Goal: Book appointment/travel/reservation: Book appointment/travel/reservation

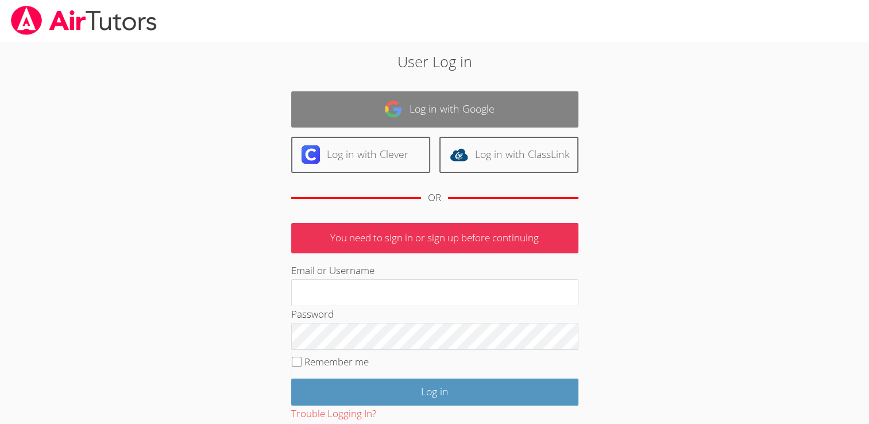
click at [487, 114] on link "Log in with Google" at bounding box center [434, 109] width 287 height 36
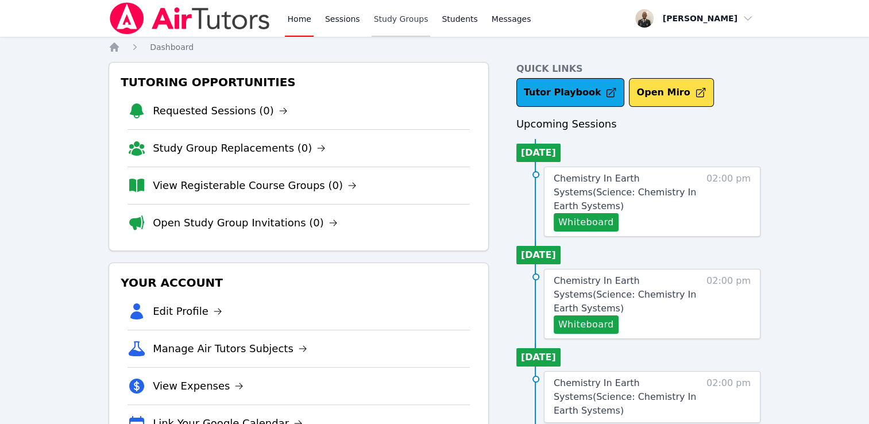
click at [372, 23] on link "Study Groups" at bounding box center [401, 18] width 59 height 37
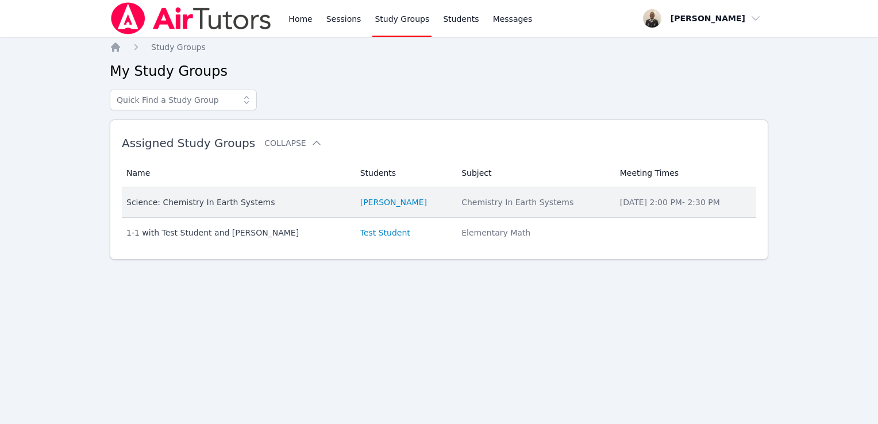
click at [234, 199] on div "Science: Chemistry In Earth Systems" at bounding box center [236, 201] width 220 height 11
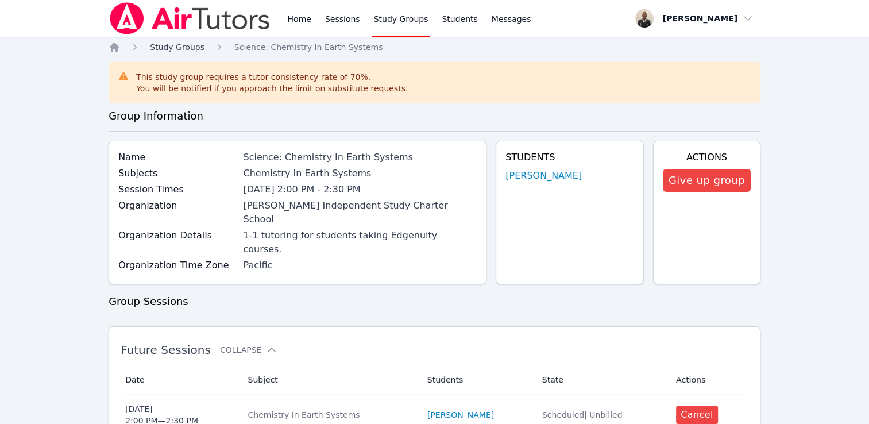
click at [185, 51] on span "Study Groups" at bounding box center [177, 46] width 55 height 9
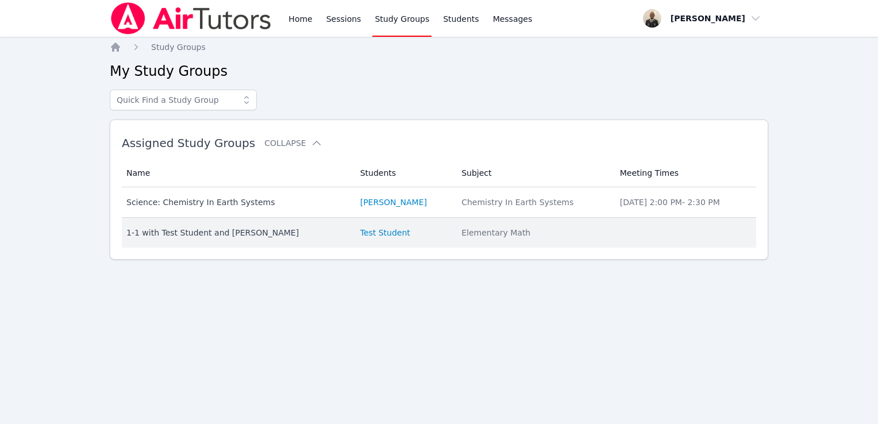
click at [218, 239] on td "Name 1-1 with Test Student and [PERSON_NAME]" at bounding box center [237, 233] width 231 height 30
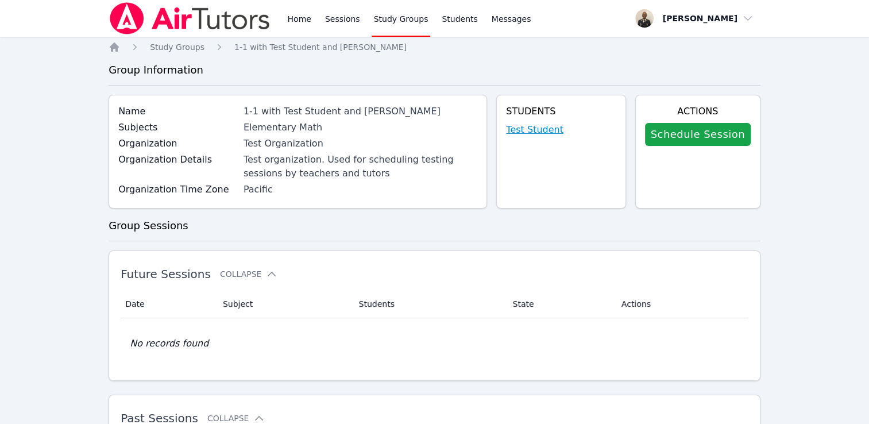
click at [563, 127] on link "Test Student" at bounding box center [534, 130] width 57 height 14
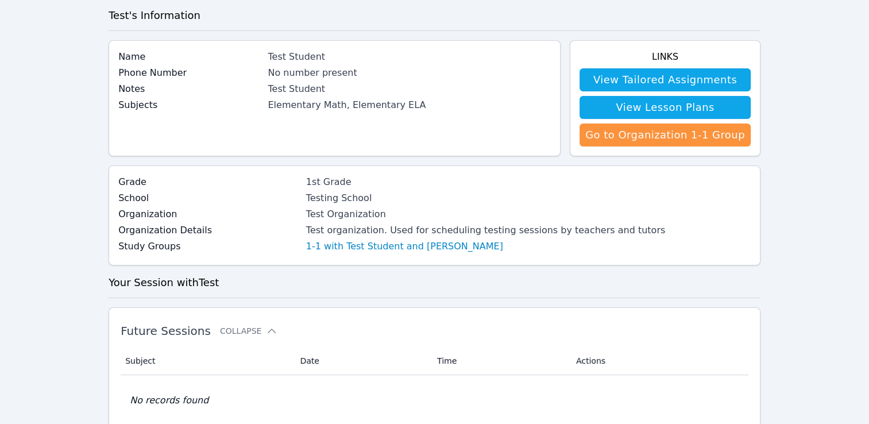
scroll to position [26, 0]
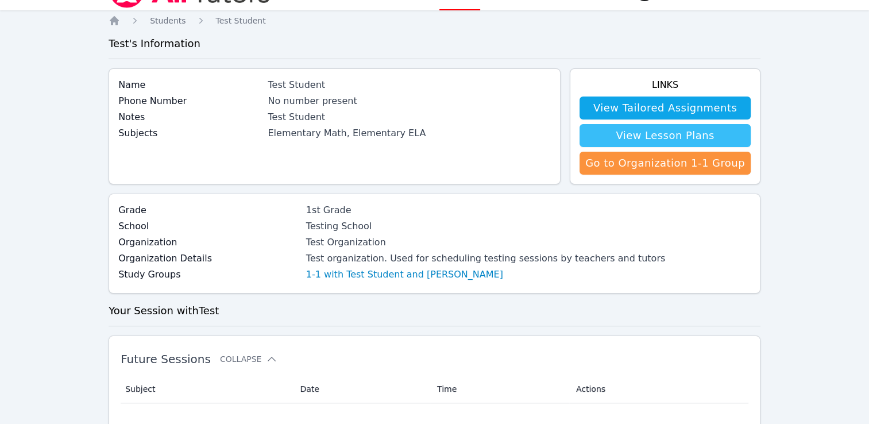
click at [702, 137] on link "View Lesson Plans" at bounding box center [664, 135] width 171 height 23
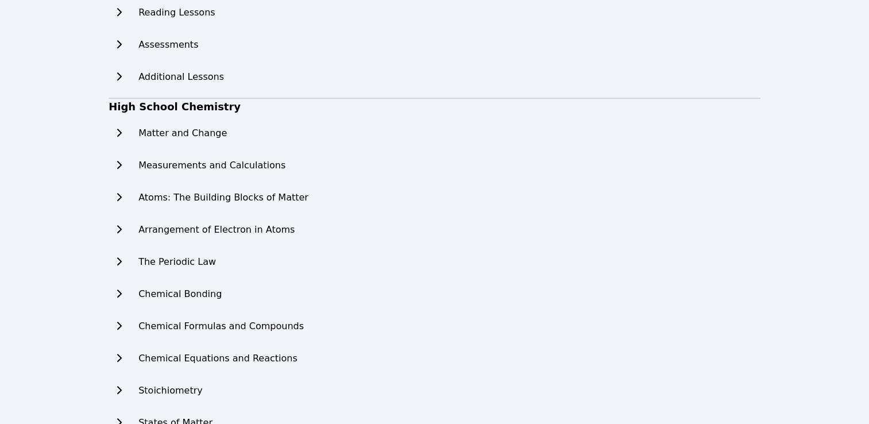
scroll to position [697, 0]
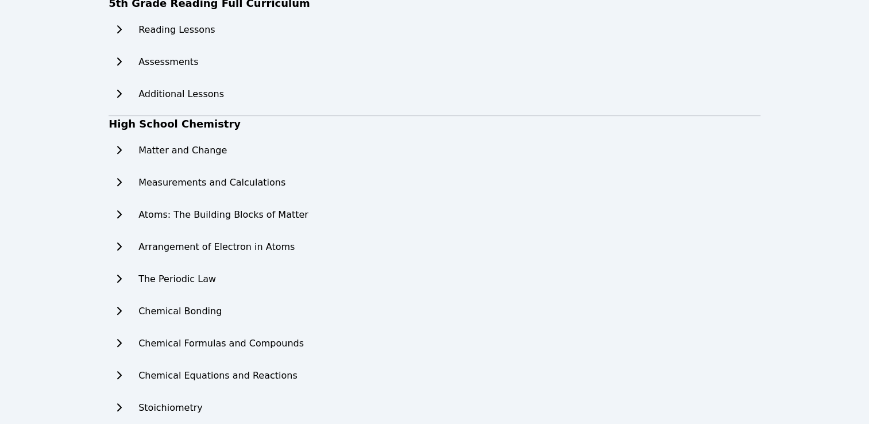
click at [159, 148] on h2 "Matter and Change" at bounding box center [182, 151] width 88 height 14
click at [119, 150] on icon at bounding box center [118, 149] width 11 height 9
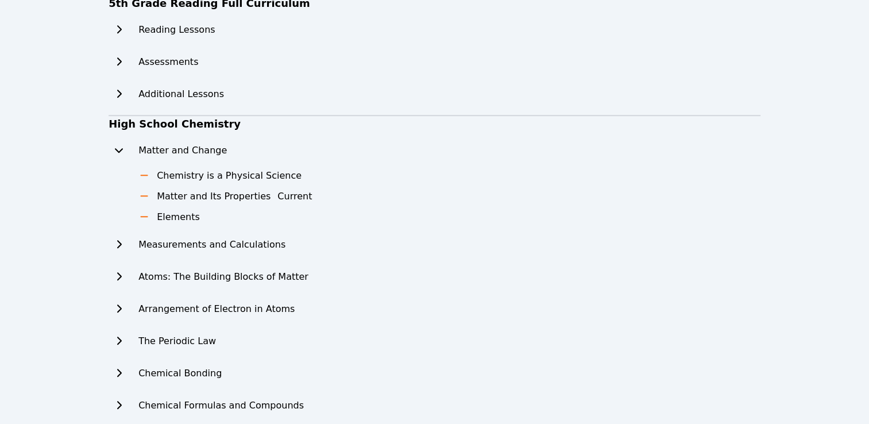
click at [122, 246] on icon at bounding box center [118, 243] width 11 height 9
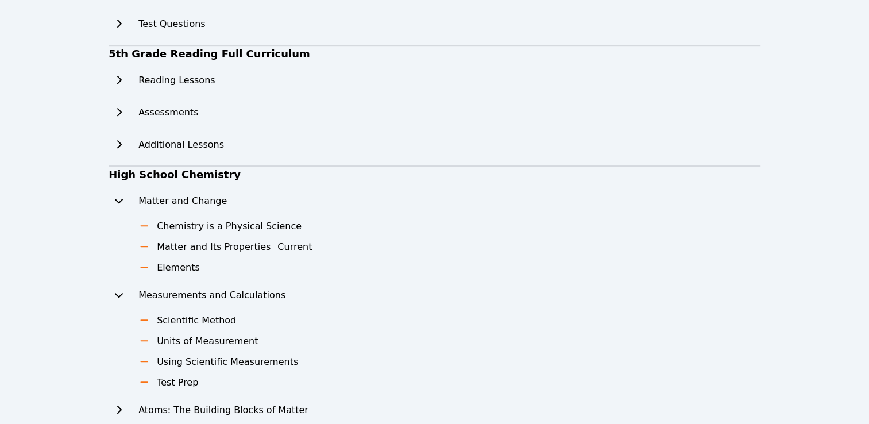
scroll to position [708, 0]
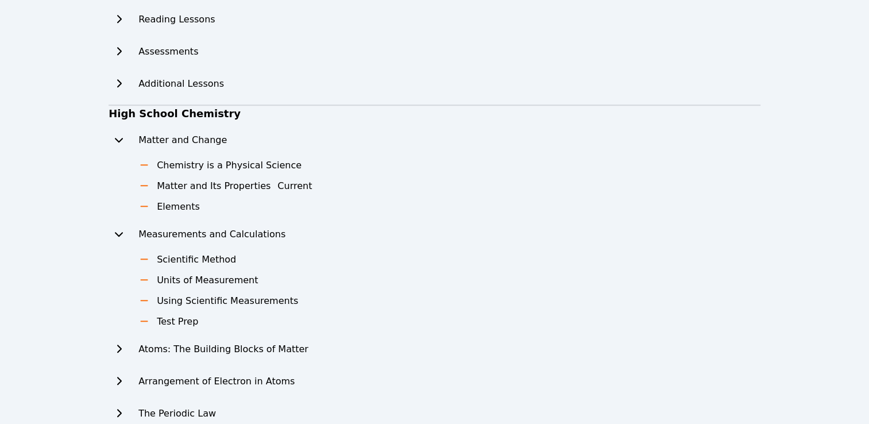
click at [207, 257] on h3 "Scientific Method" at bounding box center [196, 260] width 79 height 14
click at [142, 256] on icon at bounding box center [143, 258] width 11 height 9
click at [171, 274] on h3 "Units of Measurement" at bounding box center [207, 280] width 101 height 14
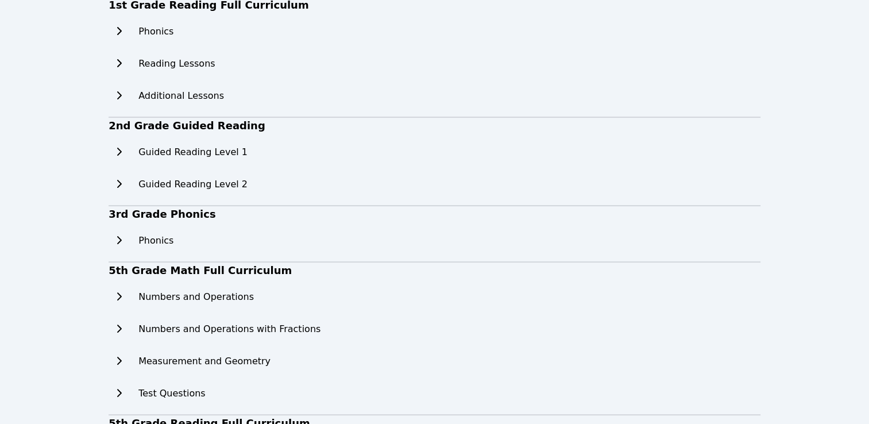
scroll to position [0, 0]
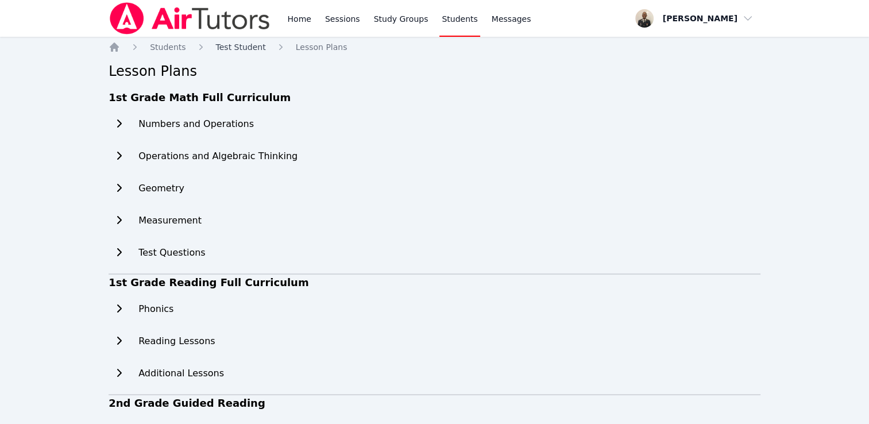
click at [238, 44] on span "Test Student" at bounding box center [241, 46] width 50 height 9
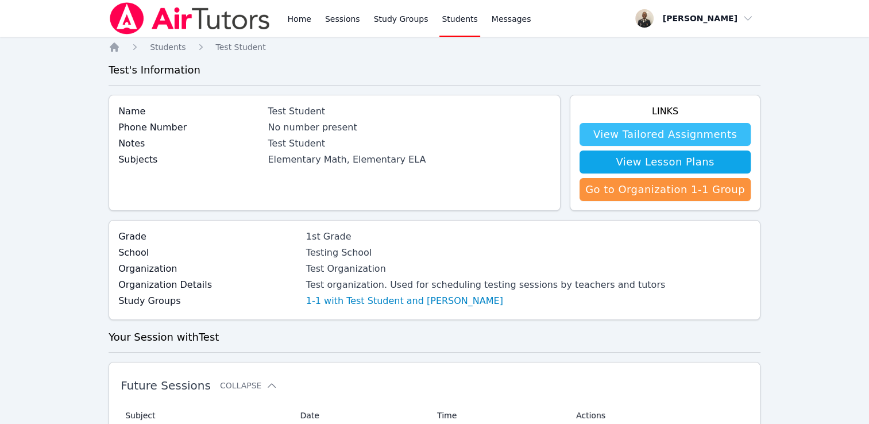
click at [667, 140] on link "View Tailored Assignments" at bounding box center [664, 134] width 171 height 23
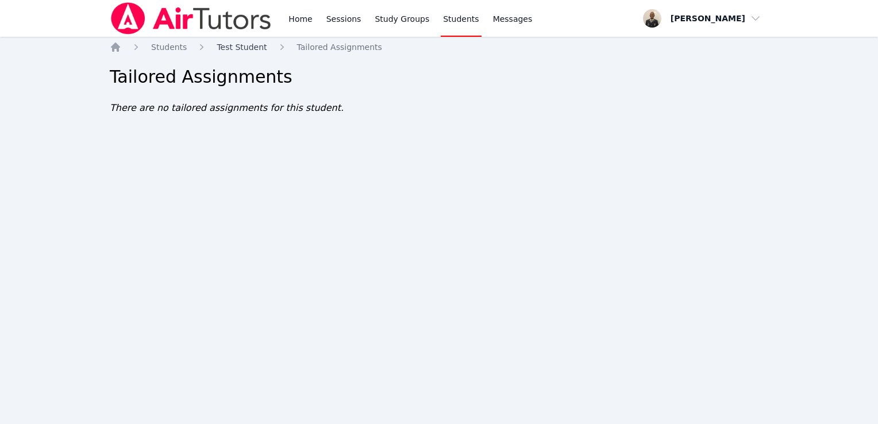
click at [247, 46] on span "Test Student" at bounding box center [242, 46] width 50 height 9
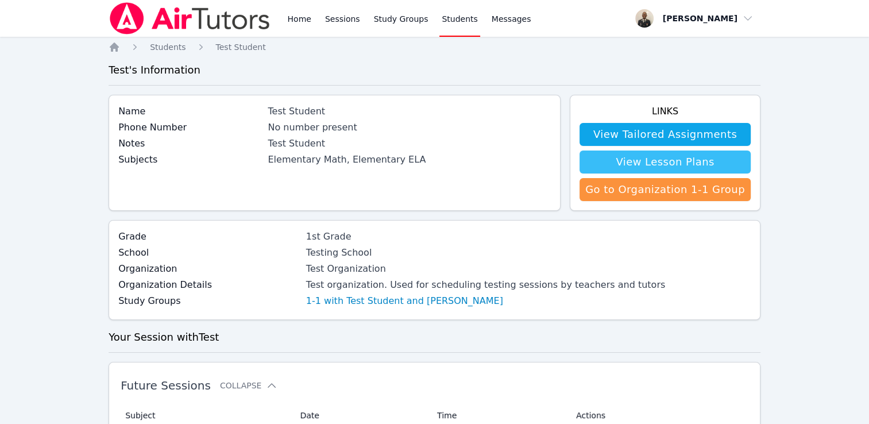
click at [695, 171] on link "View Lesson Plans" at bounding box center [664, 161] width 171 height 23
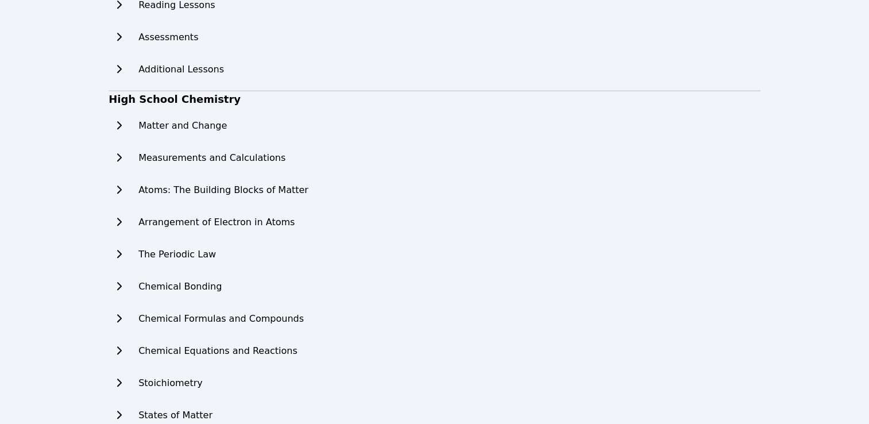
scroll to position [708, 0]
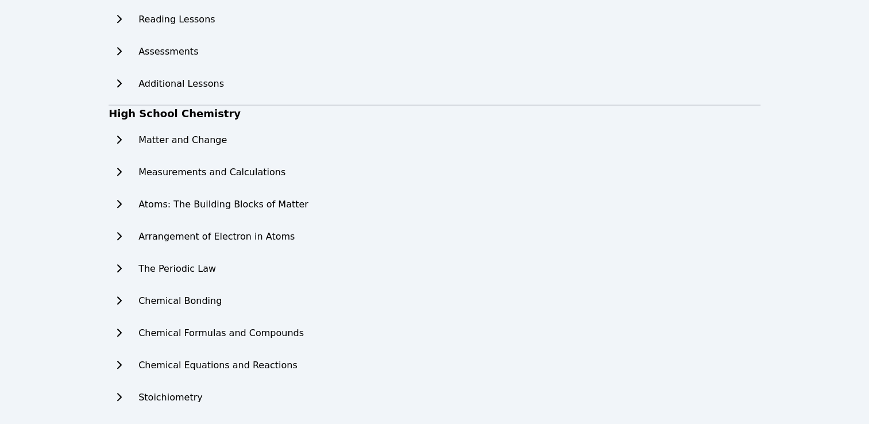
click at [199, 140] on h2 "Matter and Change" at bounding box center [182, 140] width 88 height 14
click at [121, 140] on icon at bounding box center [118, 139] width 11 height 9
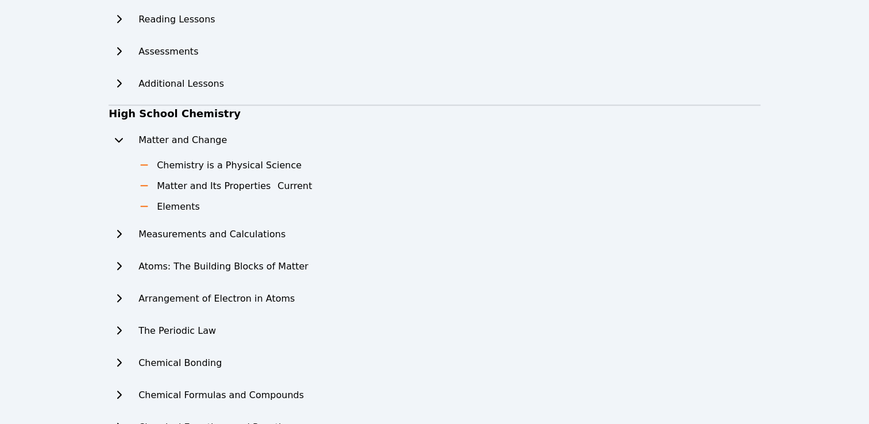
click at [170, 211] on h3 "Elements" at bounding box center [178, 207] width 43 height 14
click at [147, 203] on icon at bounding box center [143, 206] width 11 height 9
click at [146, 163] on icon at bounding box center [143, 164] width 11 height 9
click at [148, 195] on ul "Chemistry is a Physical Science Matter and Its Properties Current Elements" at bounding box center [248, 186] width 257 height 55
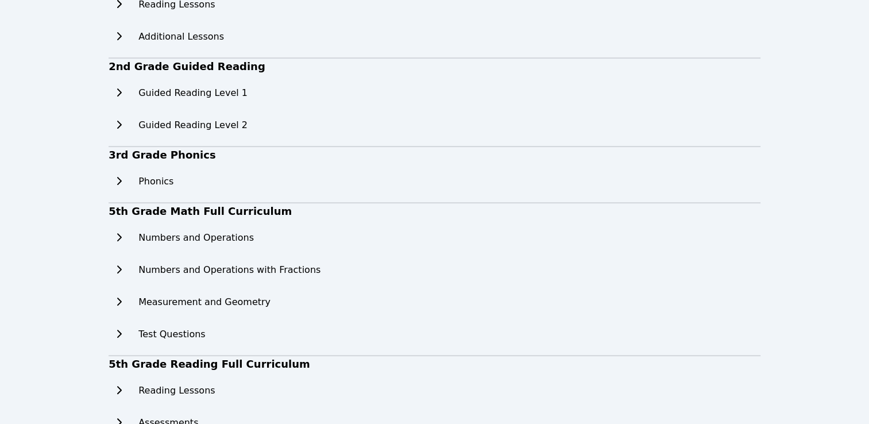
scroll to position [0, 0]
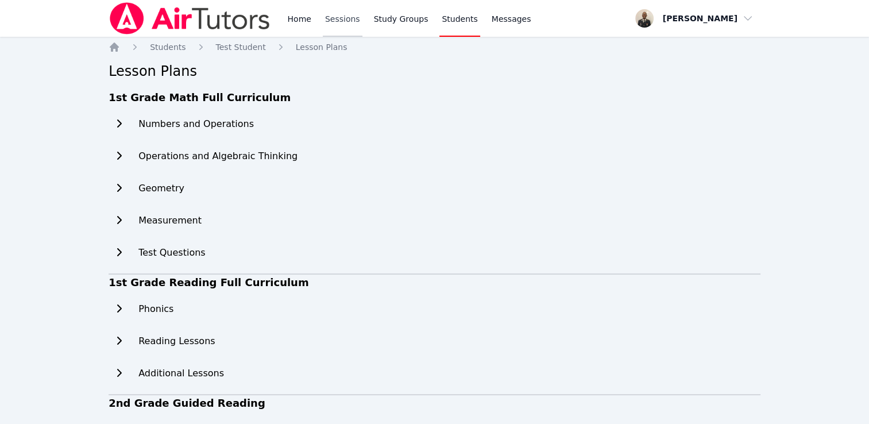
click at [353, 16] on link "Sessions" at bounding box center [343, 18] width 40 height 37
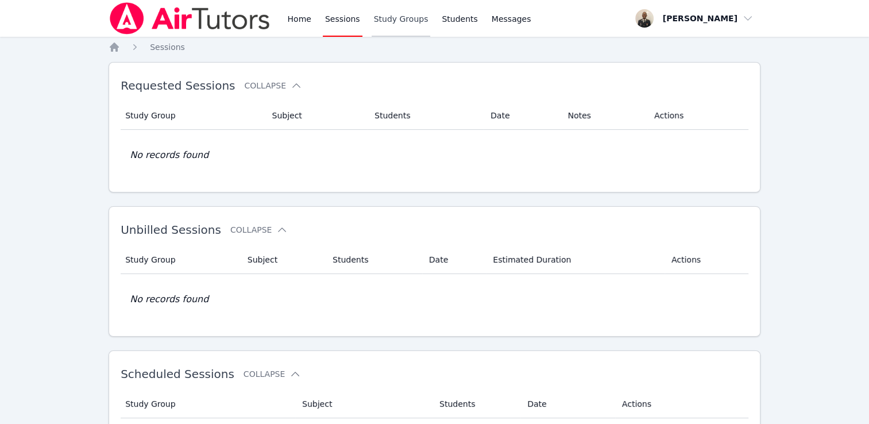
click at [372, 24] on link "Study Groups" at bounding box center [401, 18] width 59 height 37
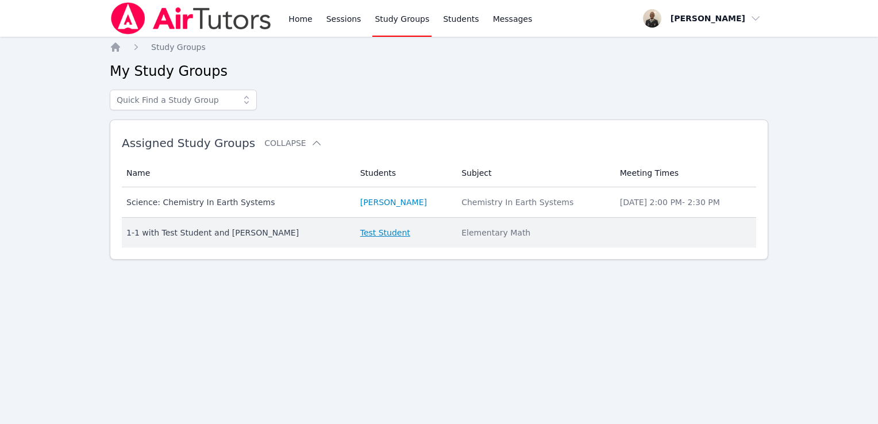
click at [384, 233] on link "Test Student" at bounding box center [385, 232] width 50 height 11
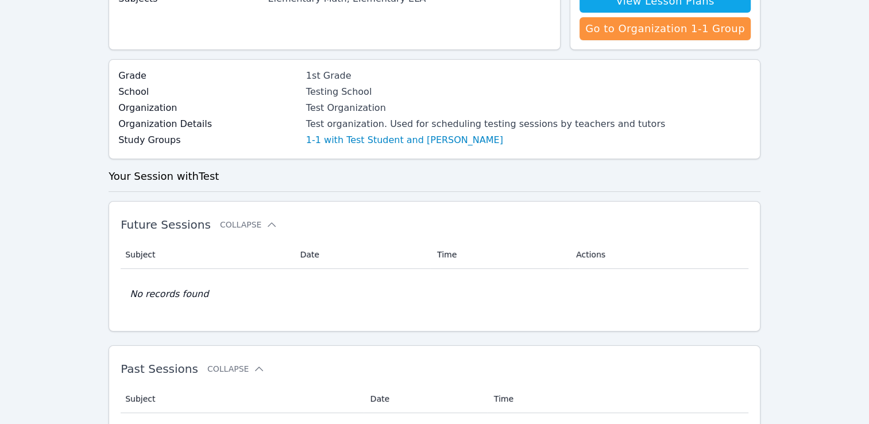
scroll to position [221, 0]
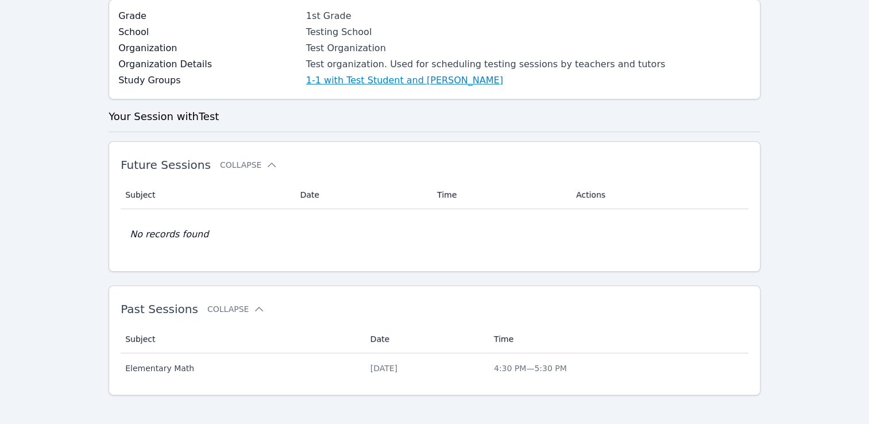
click at [400, 78] on link "1-1 with Test Student and Dennis Stokes" at bounding box center [404, 81] width 197 height 14
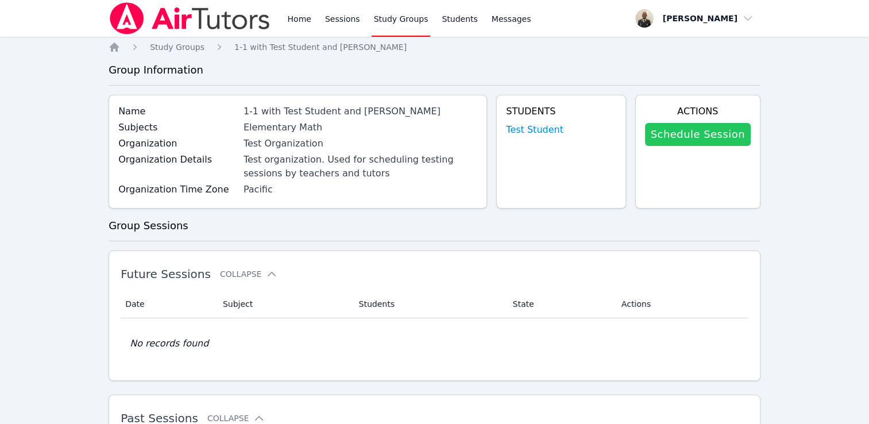
click at [716, 136] on link "Schedule Session" at bounding box center [698, 134] width 106 height 23
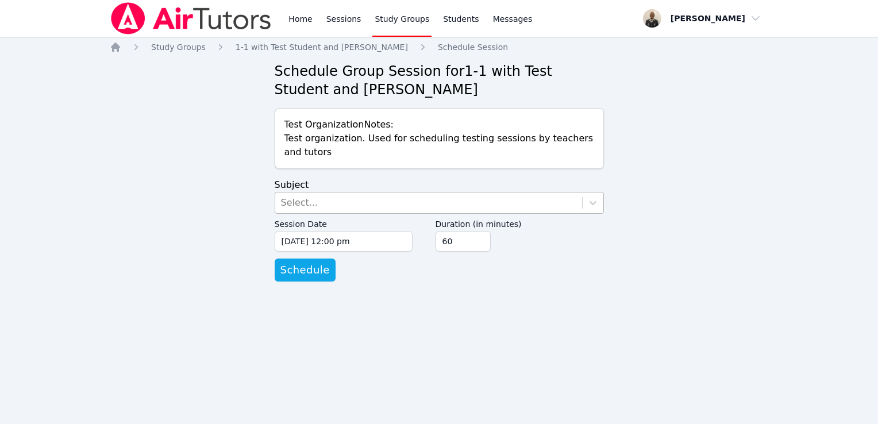
click at [419, 206] on div "Select..." at bounding box center [428, 202] width 307 height 21
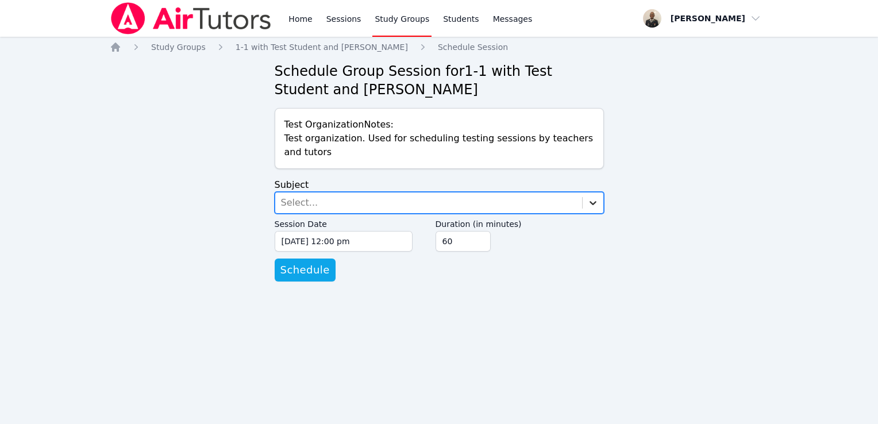
click at [595, 201] on icon at bounding box center [592, 203] width 7 height 4
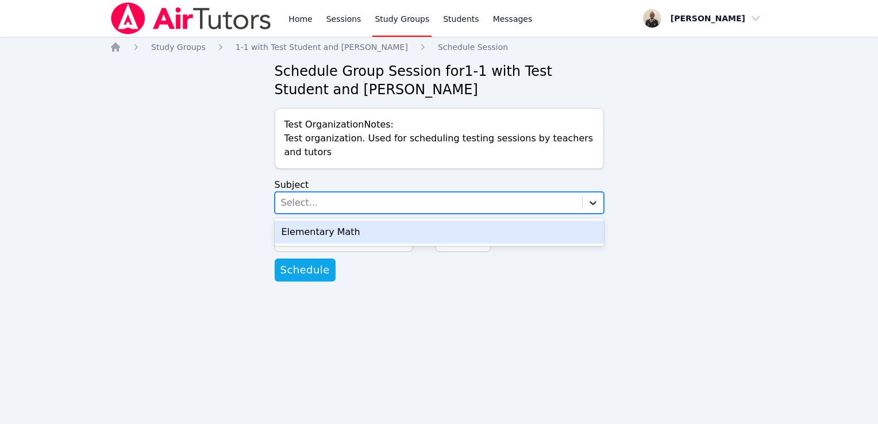
click at [595, 201] on icon at bounding box center [592, 203] width 7 height 4
click at [524, 201] on div "Select..." at bounding box center [428, 202] width 307 height 21
click at [512, 207] on div "Select..." at bounding box center [428, 202] width 307 height 21
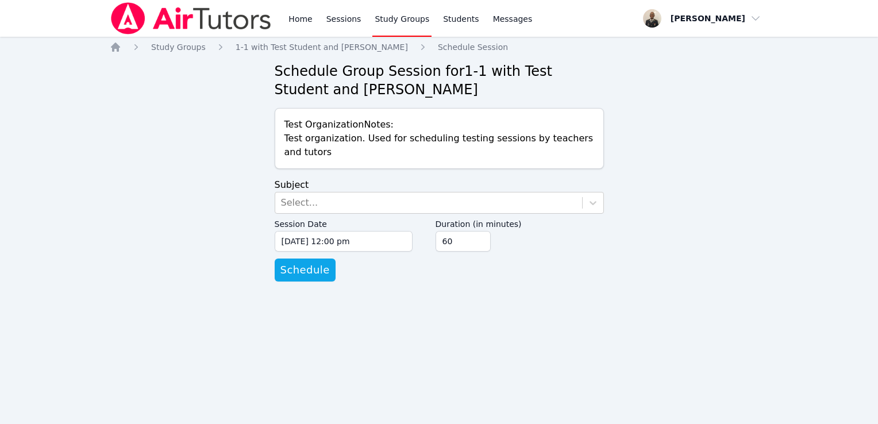
click at [417, 49] on icon "Breadcrumb" at bounding box center [422, 46] width 11 height 11
click at [417, 51] on icon "Breadcrumb" at bounding box center [422, 46] width 11 height 11
click at [360, 49] on span "1-1 with Test Student and Dennis Stokes" at bounding box center [321, 46] width 172 height 9
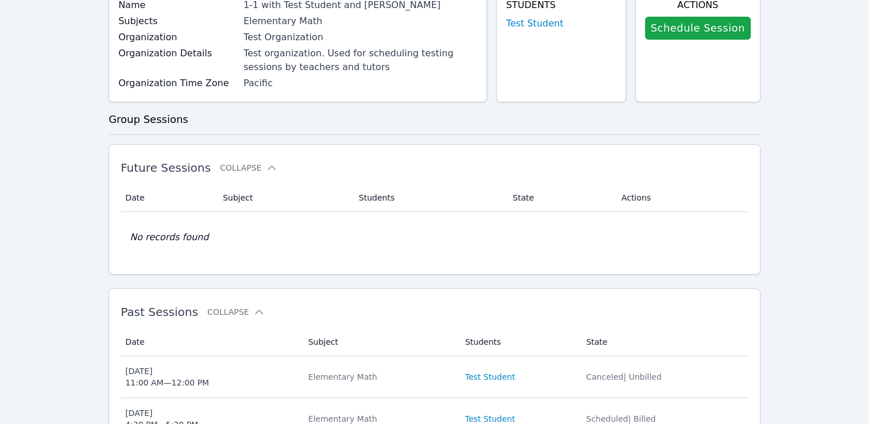
scroll to position [119, 0]
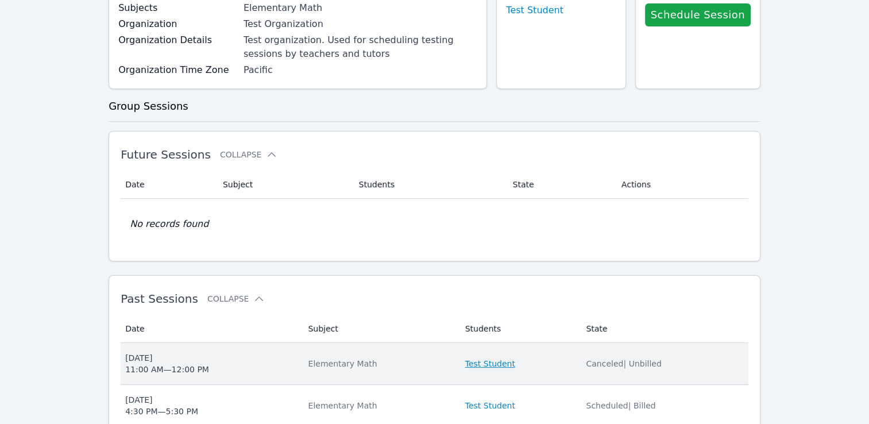
click at [495, 364] on link "Test Student" at bounding box center [490, 363] width 50 height 11
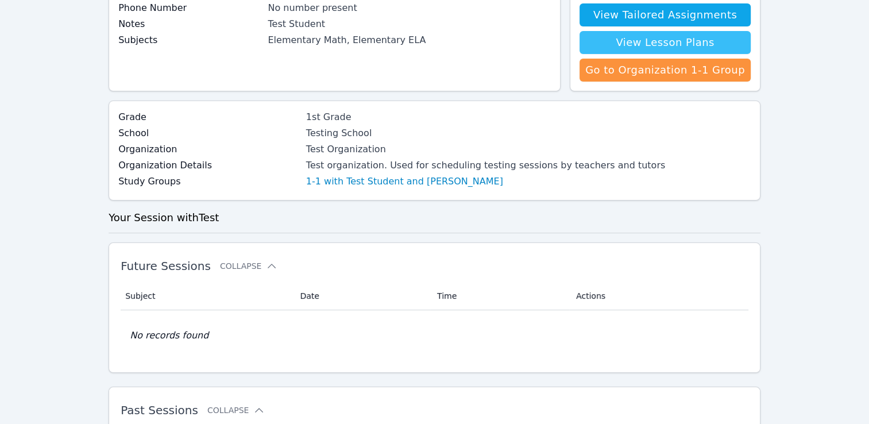
click at [719, 38] on link "View Lesson Plans" at bounding box center [664, 42] width 171 height 23
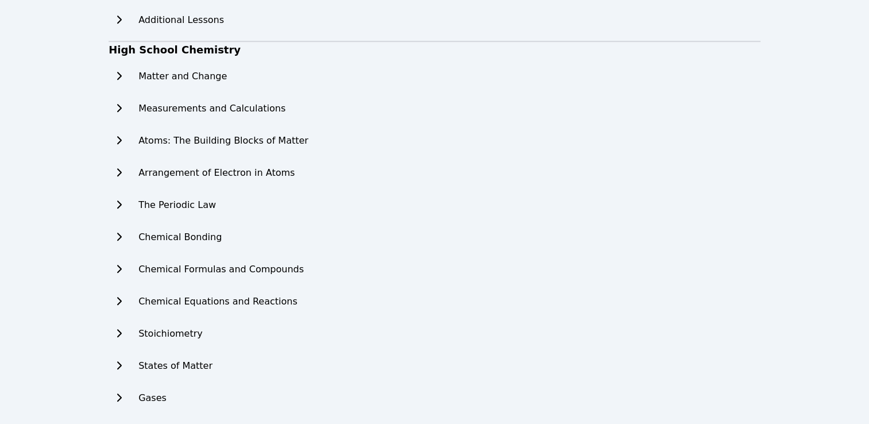
scroll to position [745, 0]
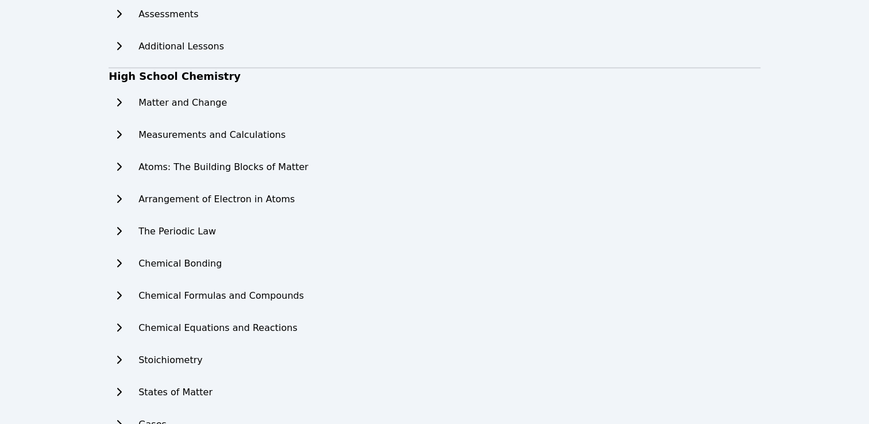
click at [119, 132] on icon at bounding box center [119, 134] width 5 height 8
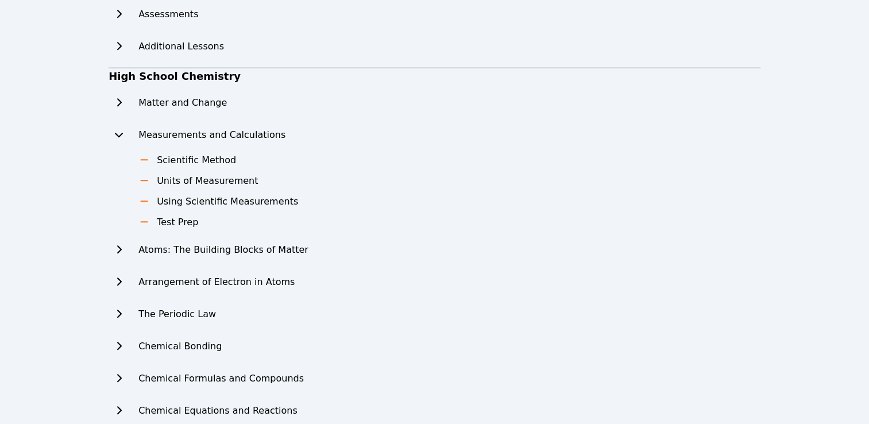
click at [207, 186] on ul "Scientific Method Units of Measurement Using Scientific Measurements Test Prep" at bounding box center [248, 191] width 257 height 76
click at [144, 201] on icon at bounding box center [143, 200] width 11 height 9
click at [122, 51] on button at bounding box center [119, 46] width 21 height 23
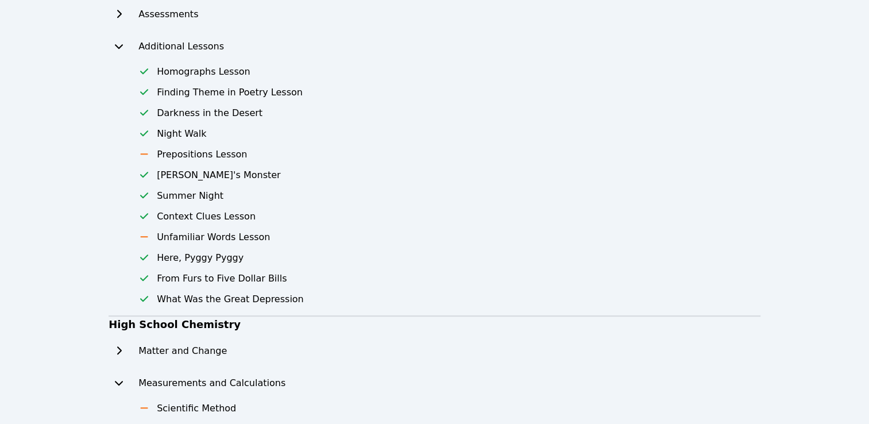
click at [145, 152] on icon at bounding box center [143, 153] width 11 height 9
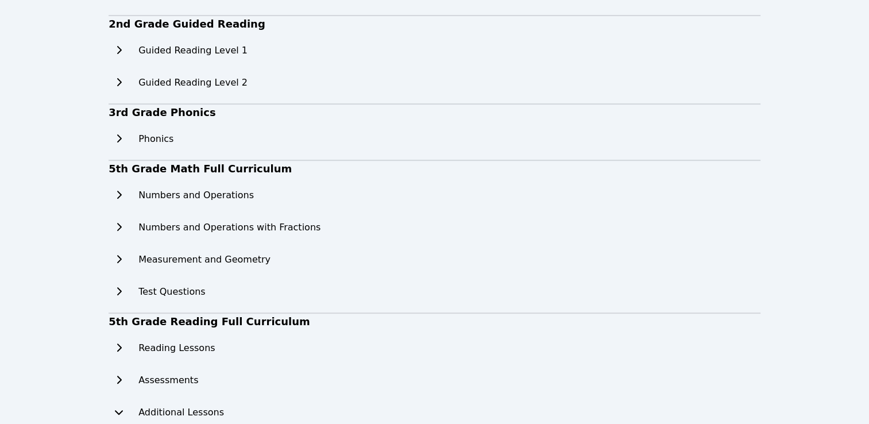
scroll to position [370, 0]
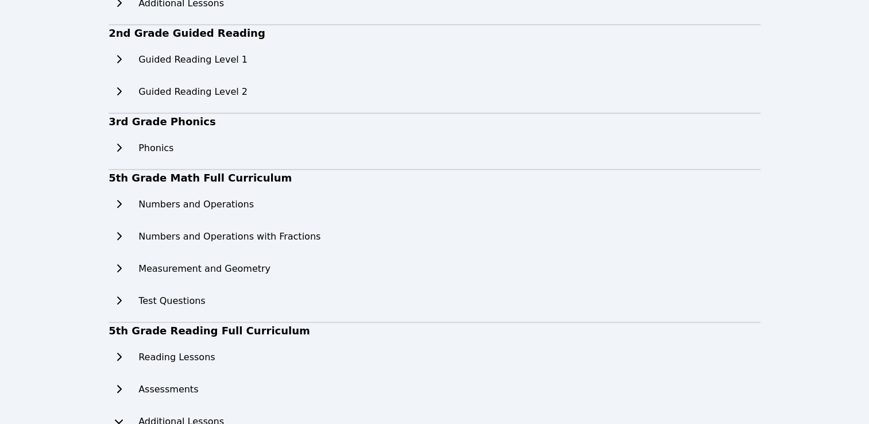
click at [124, 266] on icon at bounding box center [118, 268] width 11 height 9
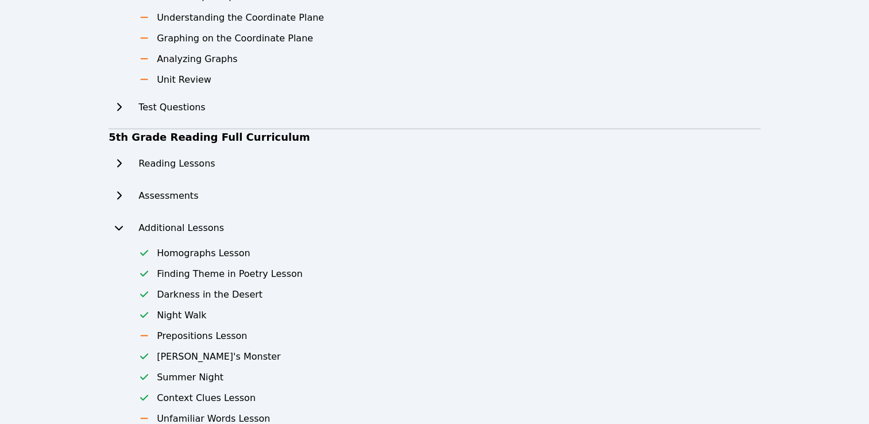
scroll to position [804, 0]
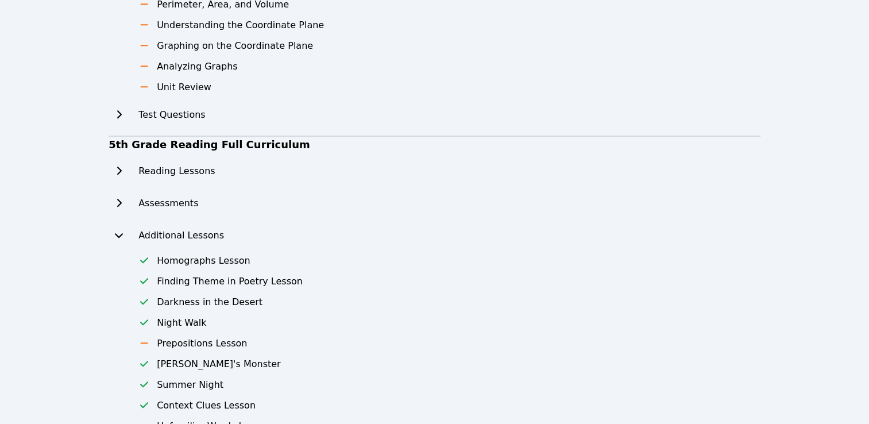
click at [180, 261] on h3 "Homographs Lesson" at bounding box center [204, 261] width 94 height 14
click at [146, 260] on icon at bounding box center [144, 260] width 8 height 6
click at [145, 282] on icon at bounding box center [143, 280] width 11 height 9
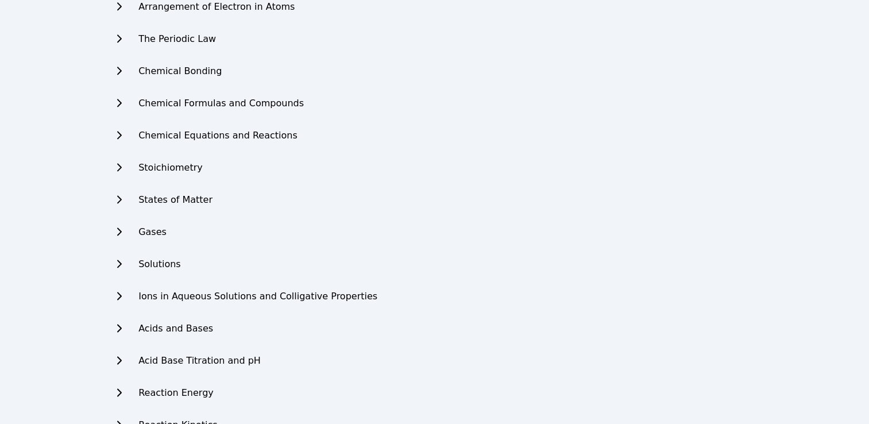
scroll to position [1526, 0]
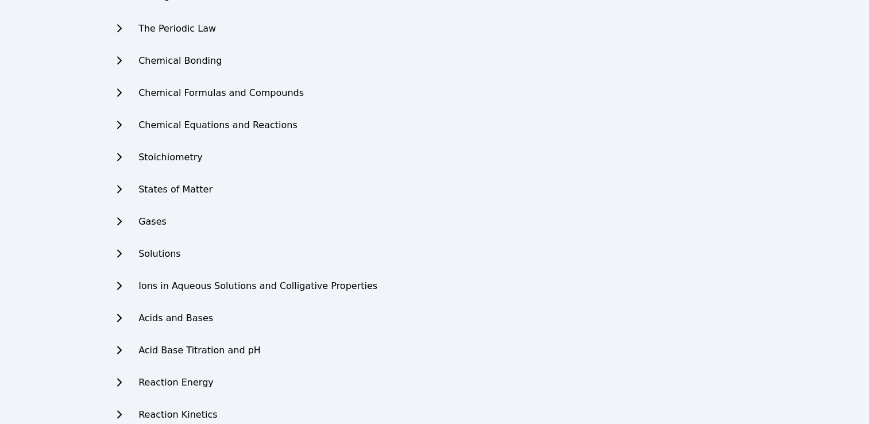
click at [129, 346] on div "Acid Base Titration and pH" at bounding box center [243, 350] width 269 height 23
click at [122, 347] on icon at bounding box center [118, 349] width 11 height 9
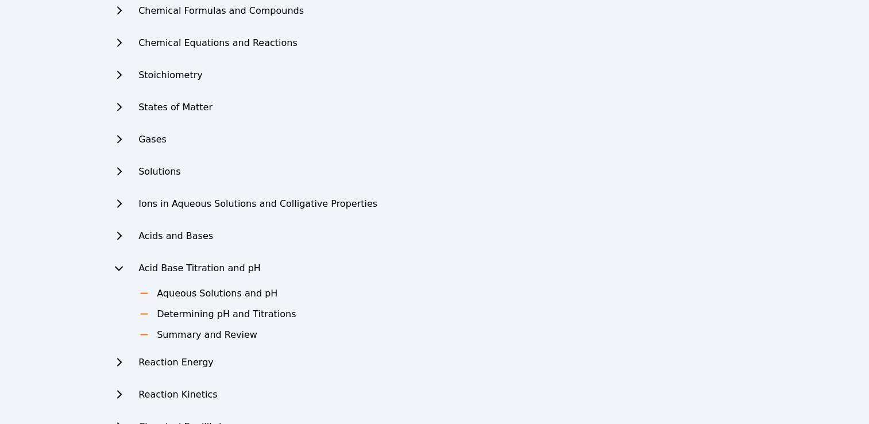
scroll to position [1677, 0]
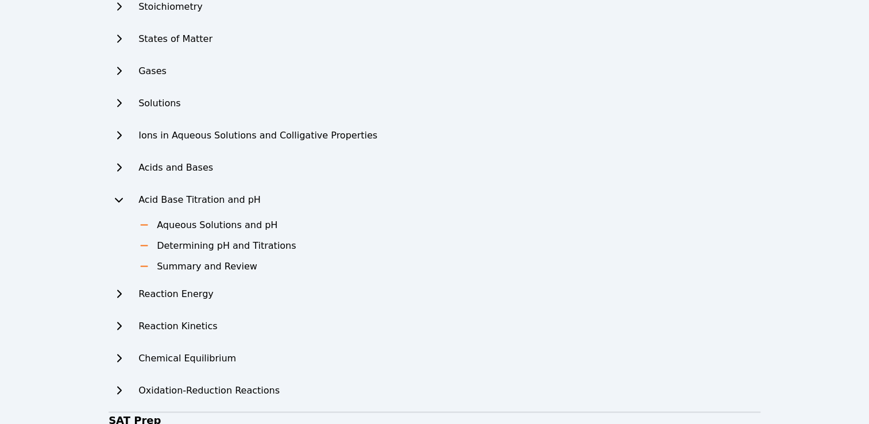
click at [128, 291] on button at bounding box center [119, 294] width 21 height 23
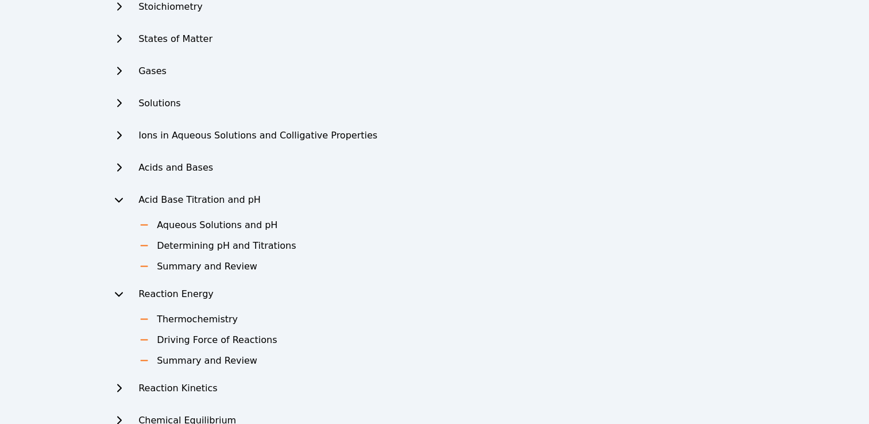
click at [177, 387] on h2 "Reaction Kinetics" at bounding box center [177, 388] width 79 height 14
click at [115, 388] on icon at bounding box center [118, 387] width 11 height 9
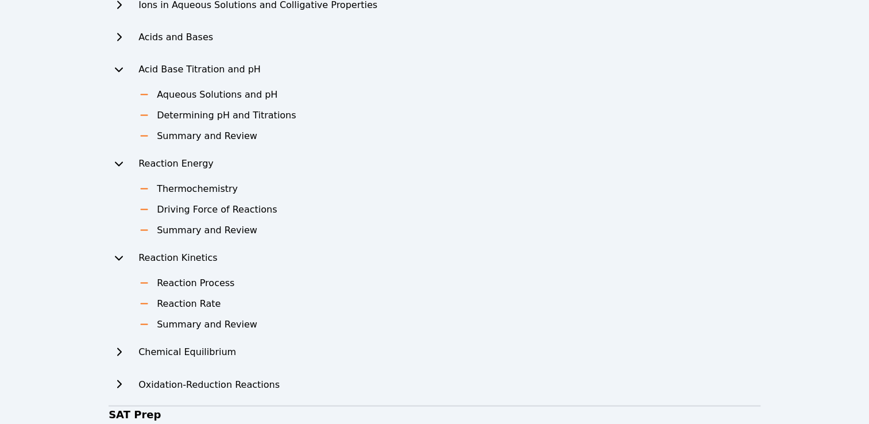
scroll to position [1812, 0]
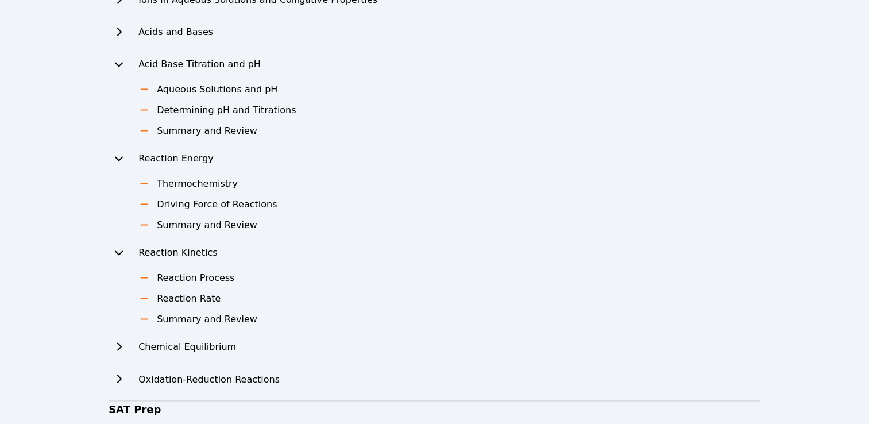
click at [206, 343] on h2 "Chemical Equilibrium" at bounding box center [187, 347] width 98 height 14
click at [123, 345] on icon at bounding box center [118, 346] width 11 height 9
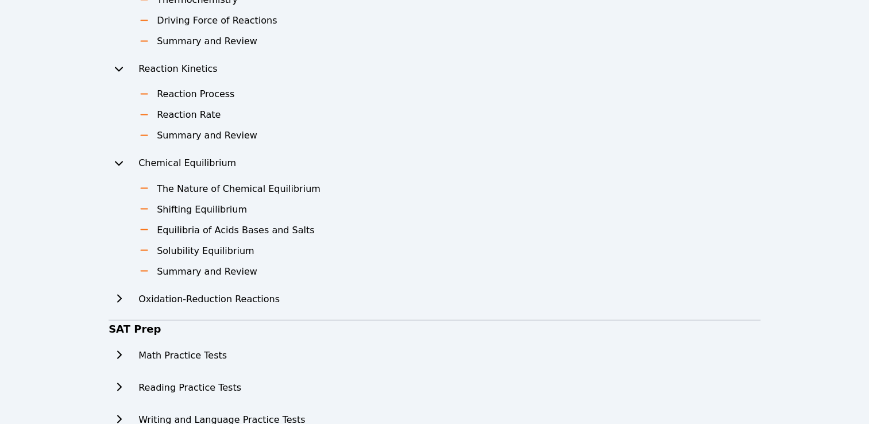
scroll to position [1988, 0]
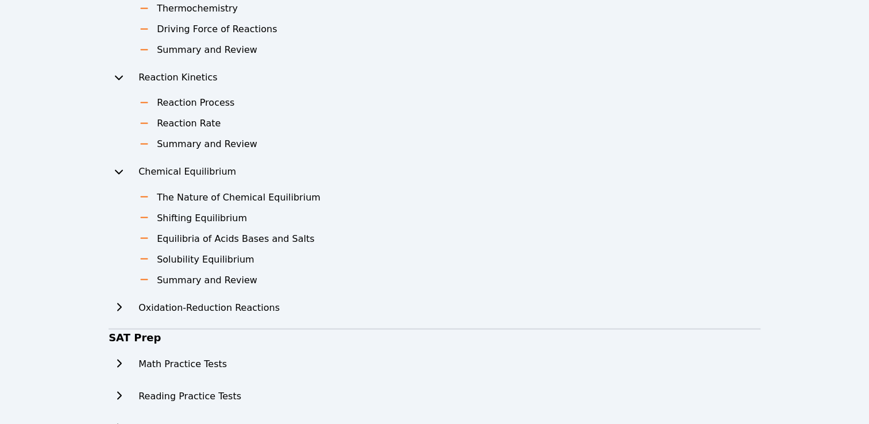
click at [130, 309] on div "Oxidation-Reduction Reactions" at bounding box center [243, 307] width 269 height 23
click at [165, 311] on h2 "Oxidation-Reduction Reactions" at bounding box center [208, 307] width 141 height 14
click at [118, 307] on icon at bounding box center [118, 306] width 11 height 9
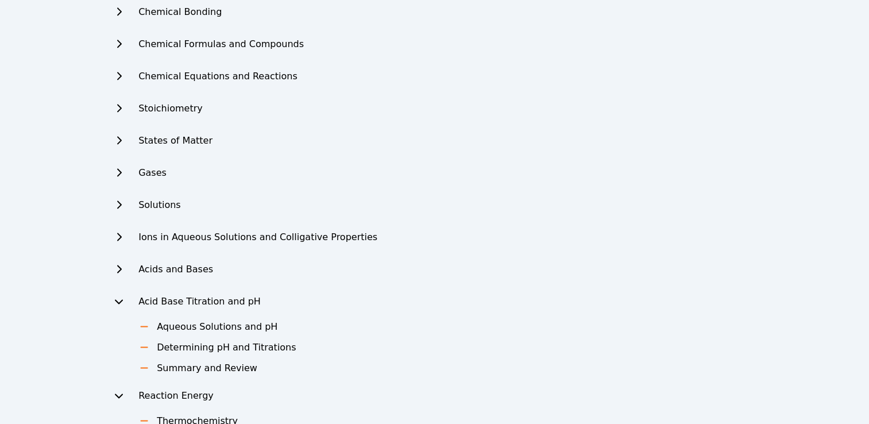
scroll to position [1569, 0]
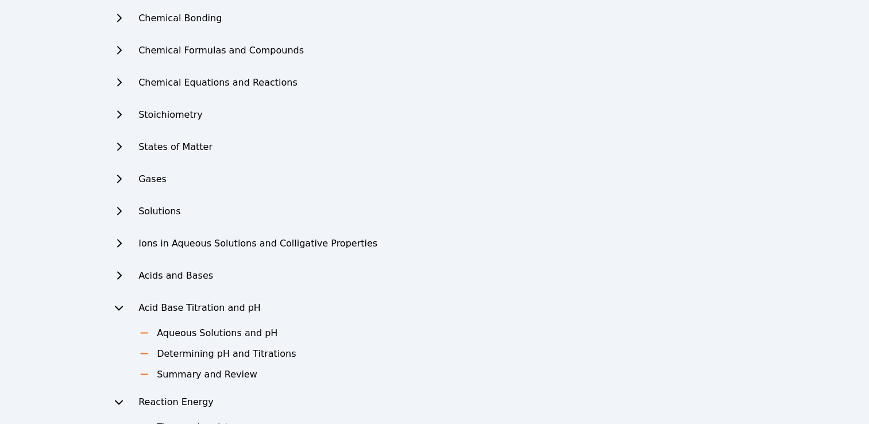
click at [187, 276] on h2 "Acids and Bases" at bounding box center [175, 276] width 75 height 14
click at [121, 275] on icon at bounding box center [119, 275] width 5 height 8
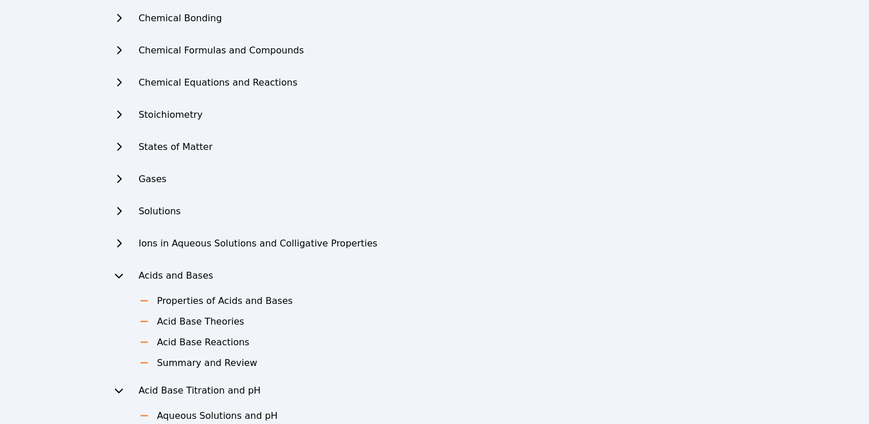
click at [126, 242] on button at bounding box center [119, 243] width 21 height 23
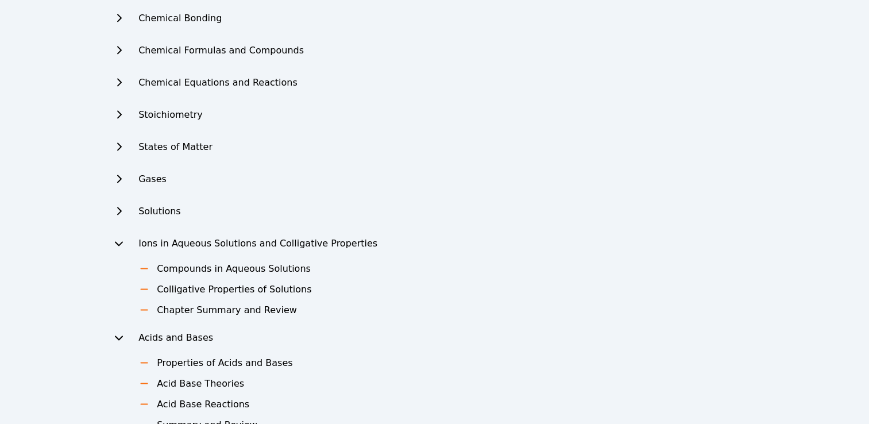
click at [119, 214] on button at bounding box center [119, 211] width 21 height 23
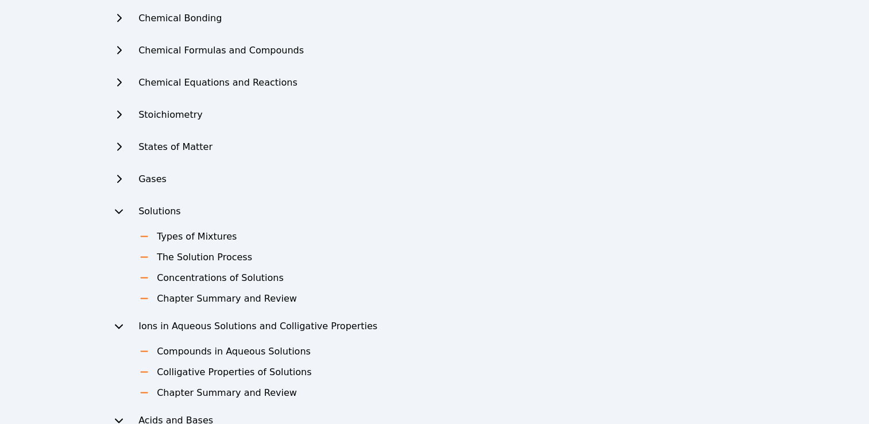
click at [119, 180] on icon at bounding box center [118, 178] width 11 height 9
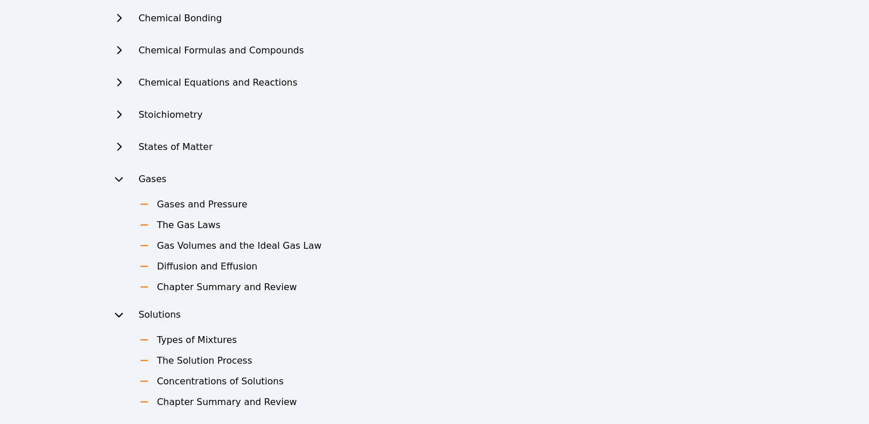
click at [121, 142] on icon at bounding box center [118, 146] width 11 height 9
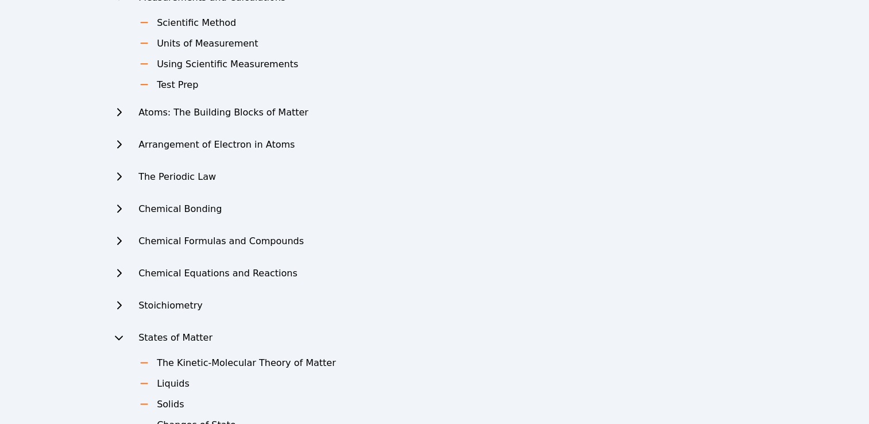
scroll to position [1365, 0]
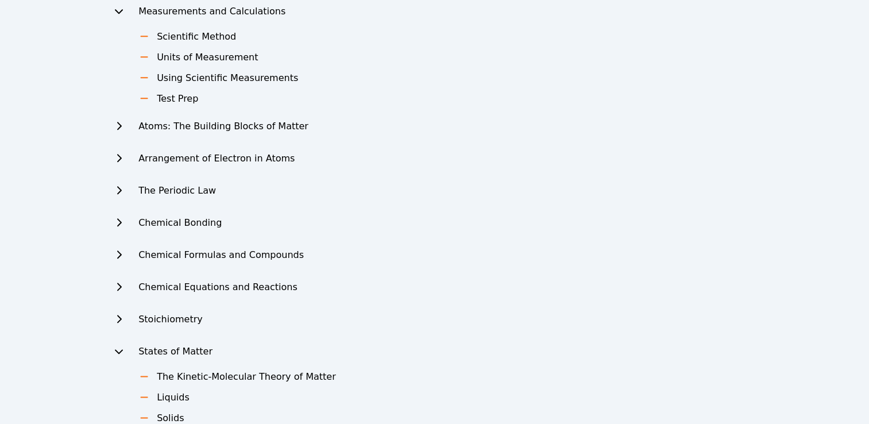
click at [115, 316] on icon at bounding box center [118, 318] width 11 height 9
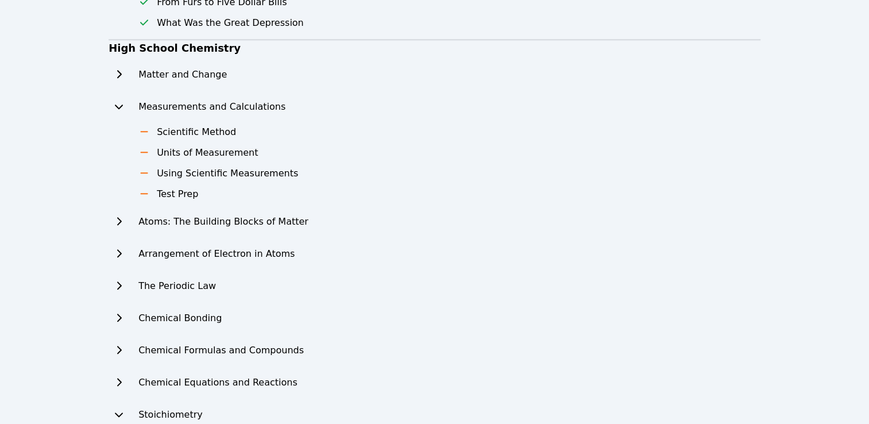
scroll to position [1255, 0]
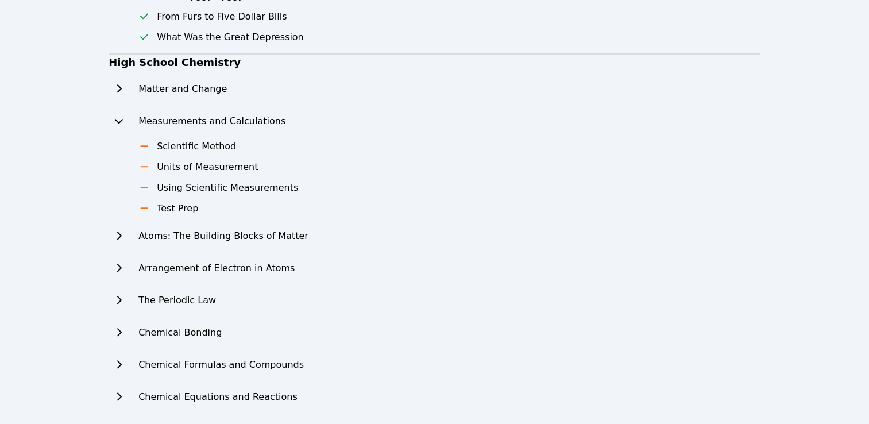
click at [129, 396] on div "Chemical Equations and Reactions" at bounding box center [243, 396] width 269 height 23
click at [123, 396] on icon at bounding box center [118, 396] width 11 height 9
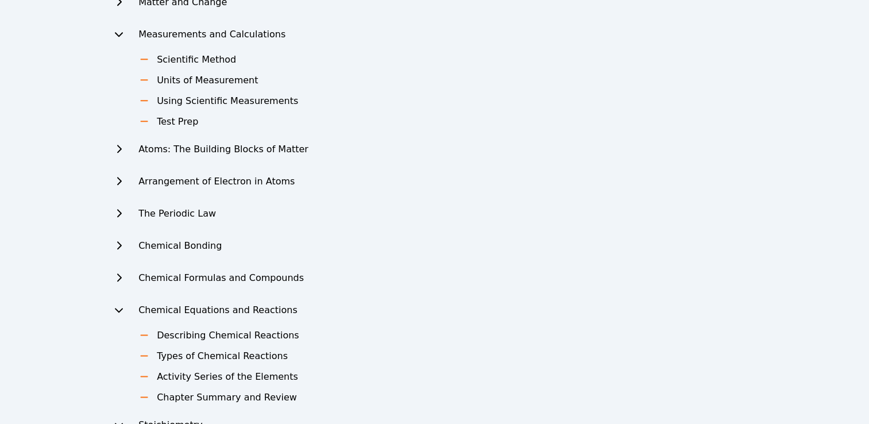
scroll to position [1335, 0]
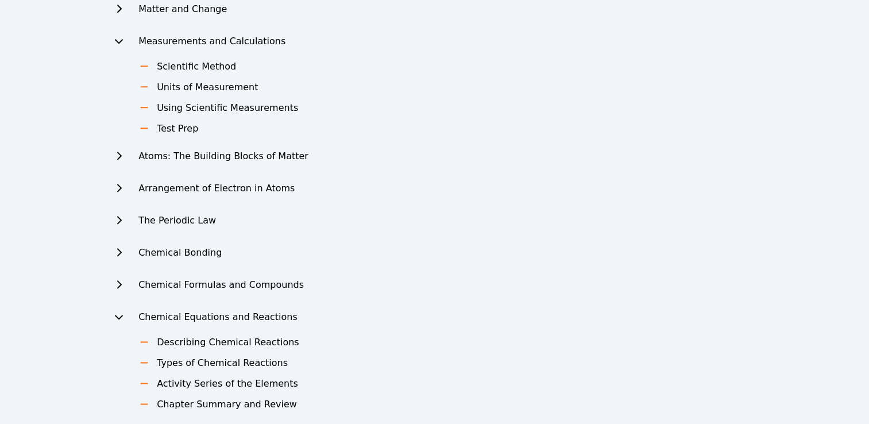
click at [121, 280] on icon at bounding box center [118, 284] width 11 height 9
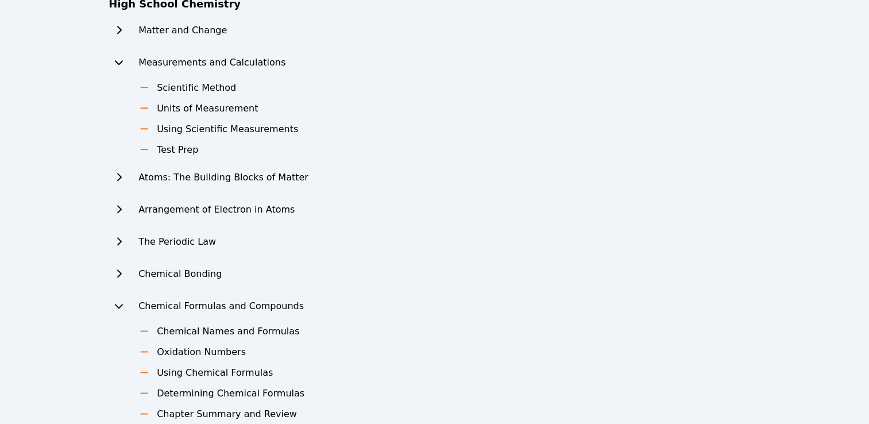
scroll to position [1302, 0]
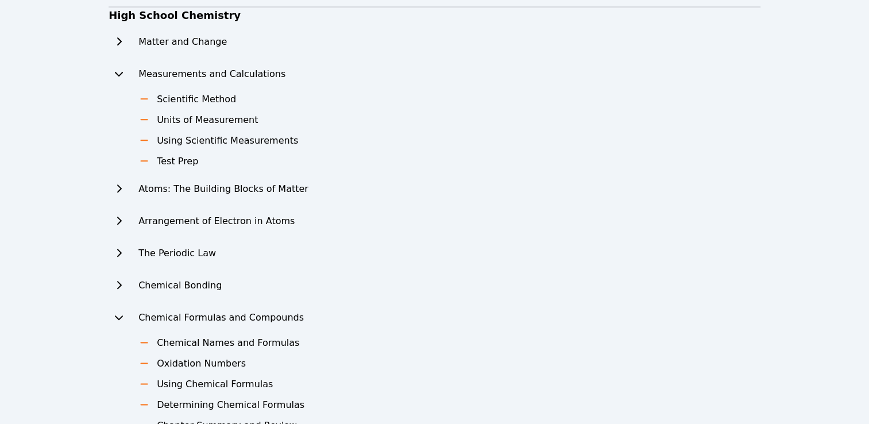
click at [117, 285] on icon at bounding box center [118, 284] width 11 height 9
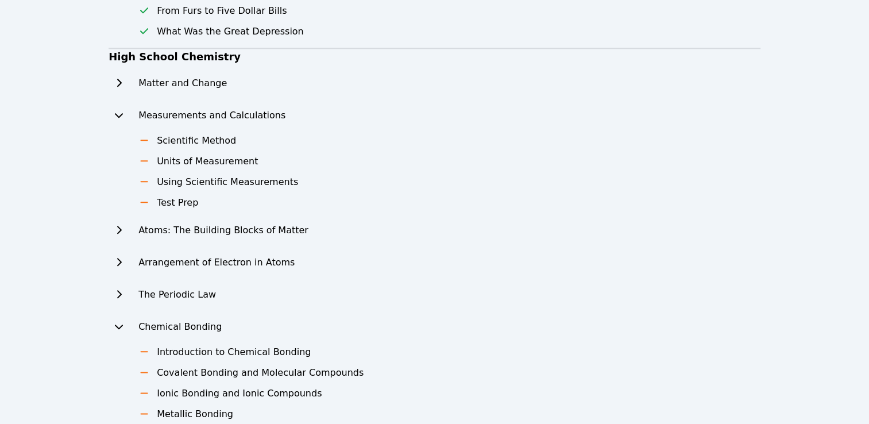
scroll to position [1253, 0]
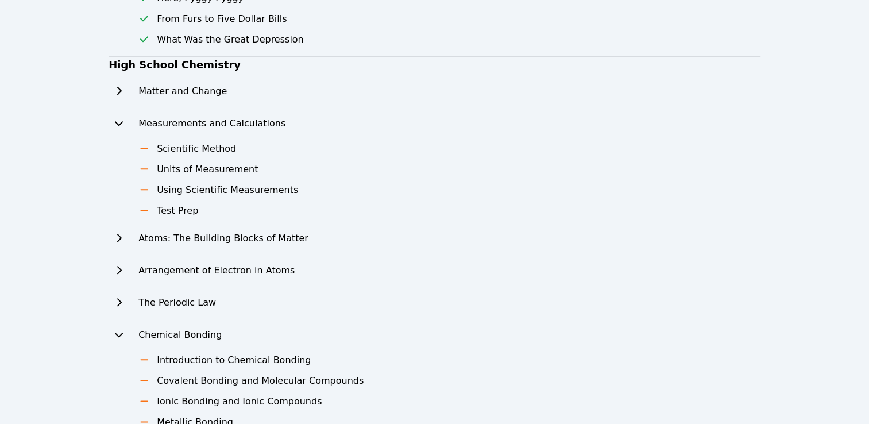
click at [113, 302] on icon at bounding box center [118, 301] width 11 height 9
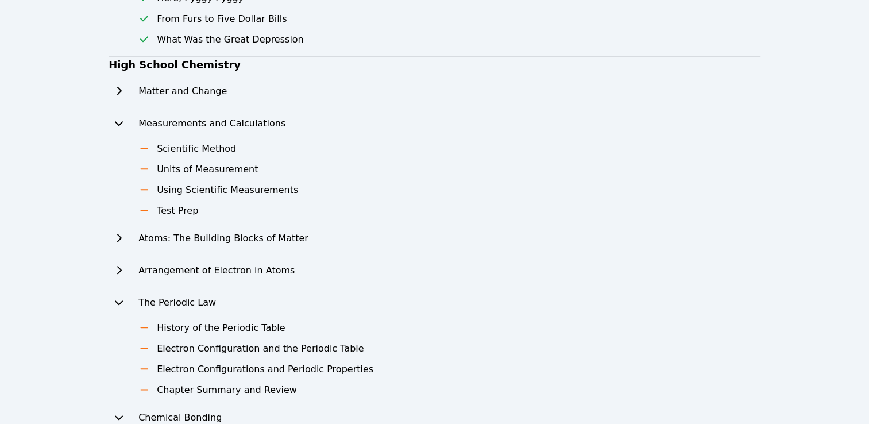
scroll to position [1218, 0]
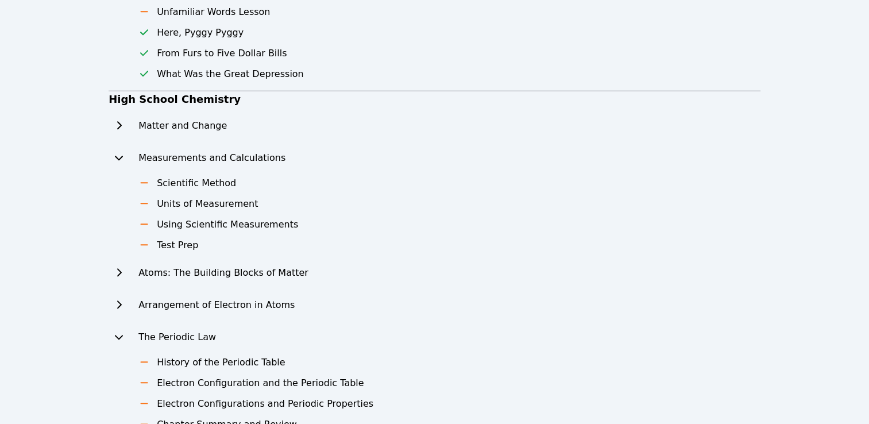
click at [117, 300] on icon at bounding box center [118, 304] width 11 height 9
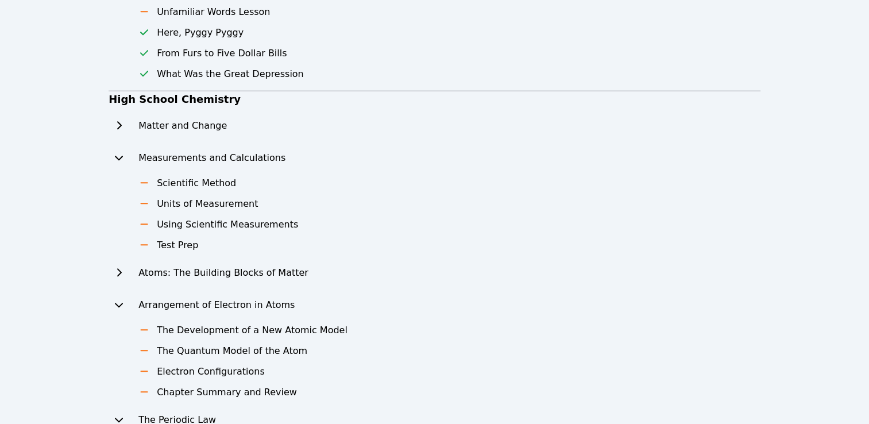
click at [117, 268] on icon at bounding box center [118, 272] width 11 height 9
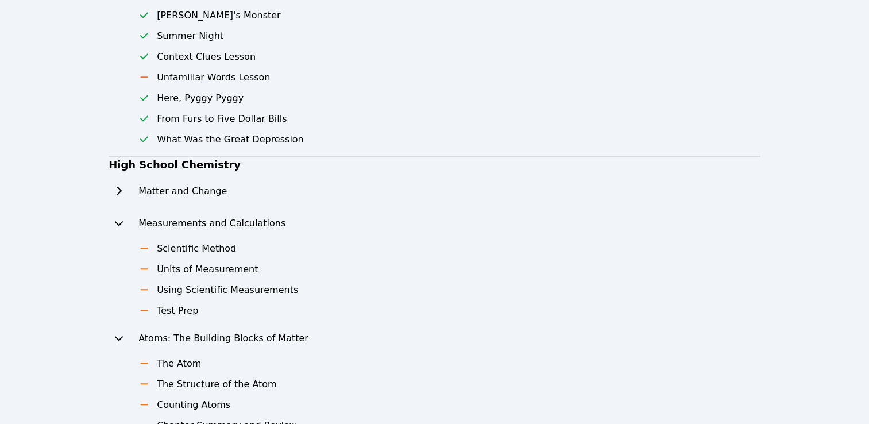
scroll to position [1131, 0]
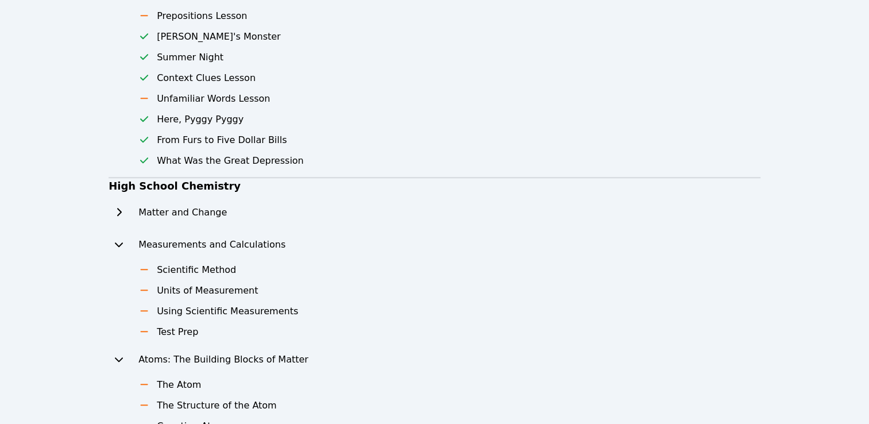
click at [120, 215] on icon at bounding box center [118, 211] width 11 height 9
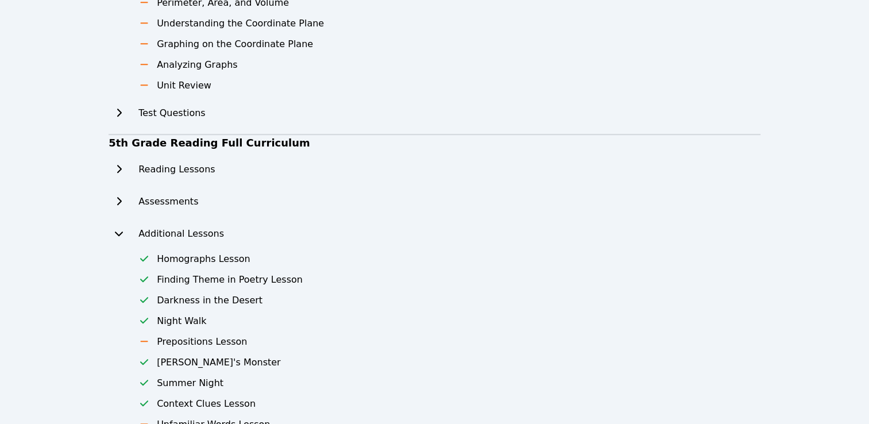
scroll to position [793, 0]
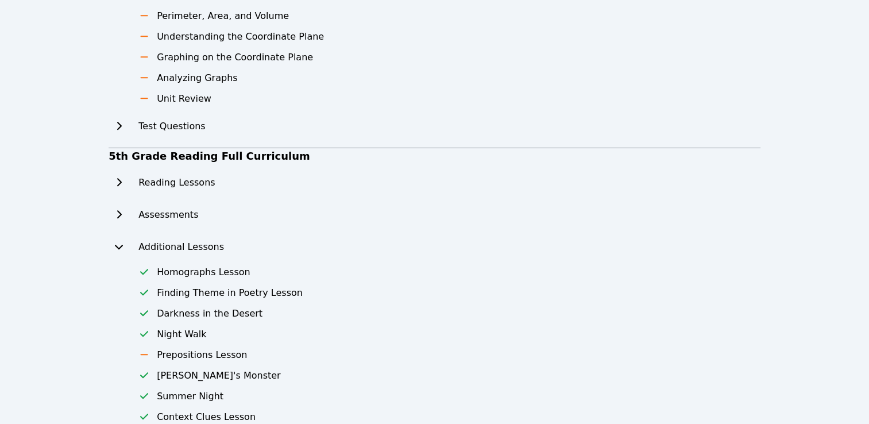
click at [119, 211] on icon at bounding box center [118, 214] width 11 height 9
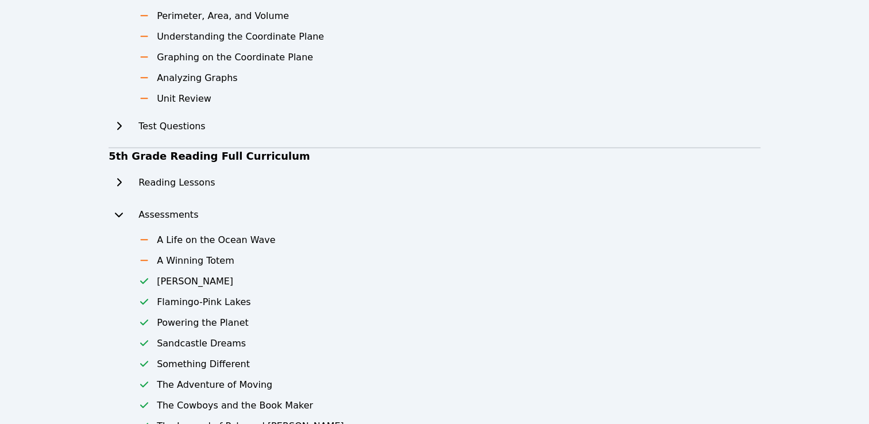
click at [143, 279] on icon at bounding box center [143, 280] width 11 height 9
click at [125, 185] on button at bounding box center [119, 182] width 21 height 23
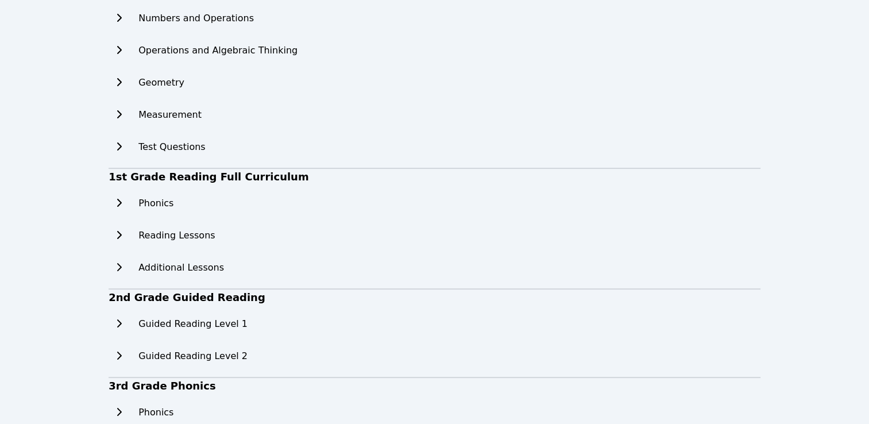
scroll to position [0, 0]
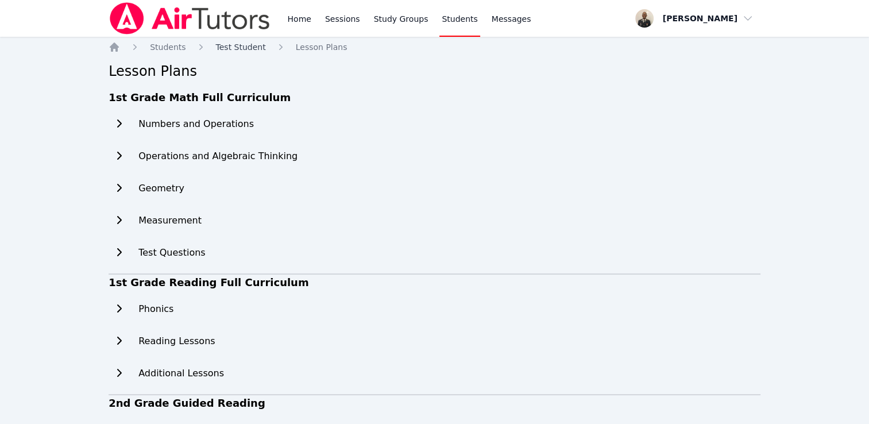
click at [255, 46] on span "Test Student" at bounding box center [241, 46] width 50 height 9
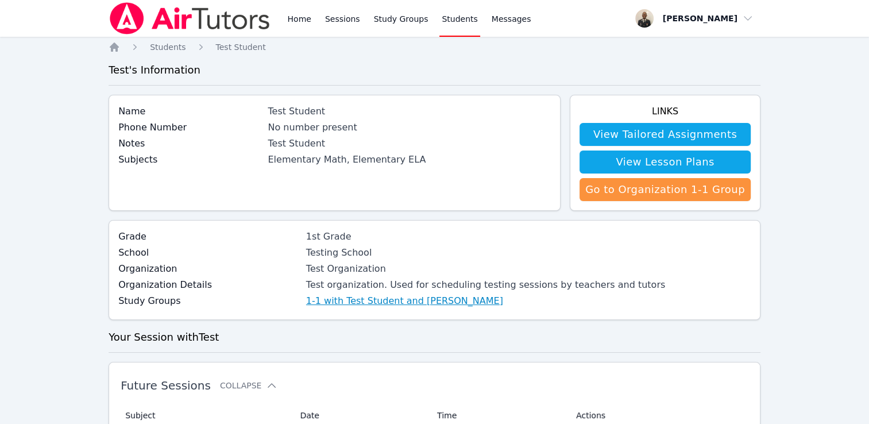
click at [328, 303] on link "1-1 with Test Student and Dennis Stokes" at bounding box center [404, 301] width 197 height 14
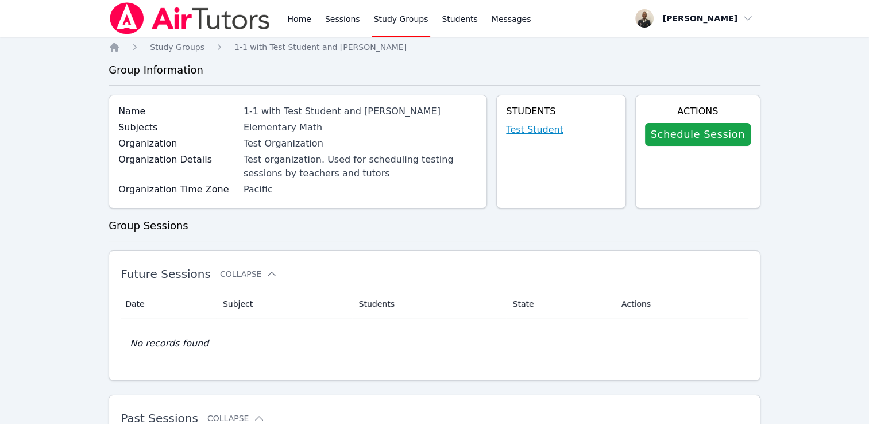
click at [538, 127] on link "Test Student" at bounding box center [534, 130] width 57 height 14
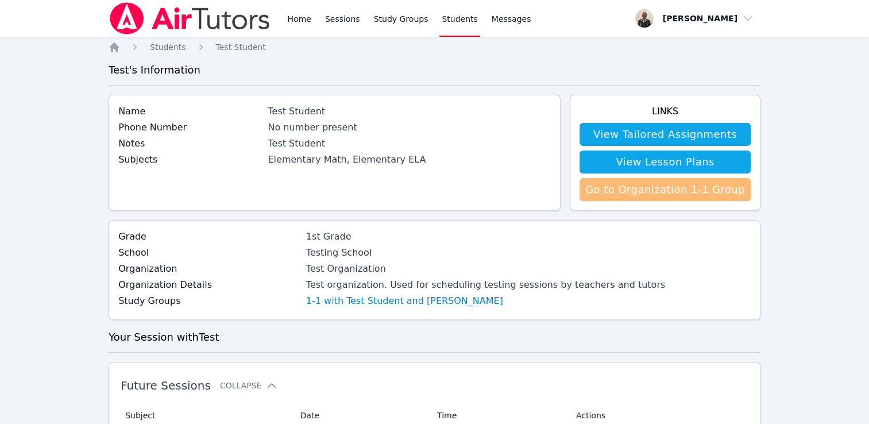
click at [671, 199] on link "Go to Organization 1-1 Group" at bounding box center [664, 189] width 171 height 23
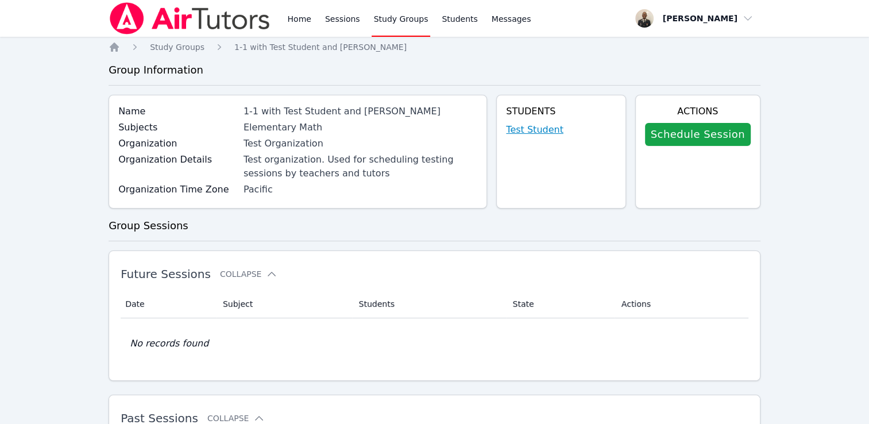
click at [546, 129] on link "Test Student" at bounding box center [534, 130] width 57 height 14
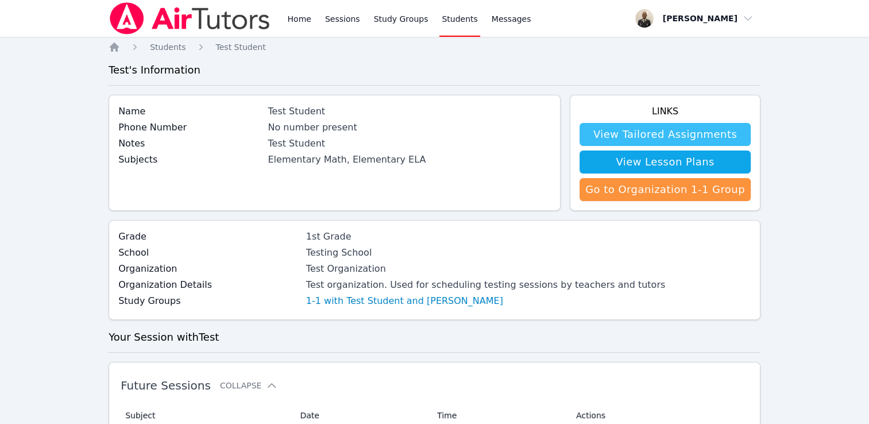
click at [636, 136] on link "View Tailored Assignments" at bounding box center [664, 134] width 171 height 23
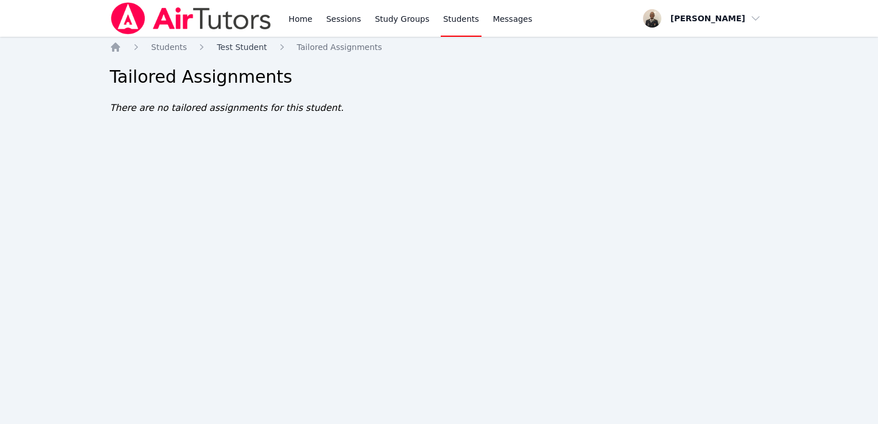
click at [250, 51] on span "Test Student" at bounding box center [242, 46] width 50 height 9
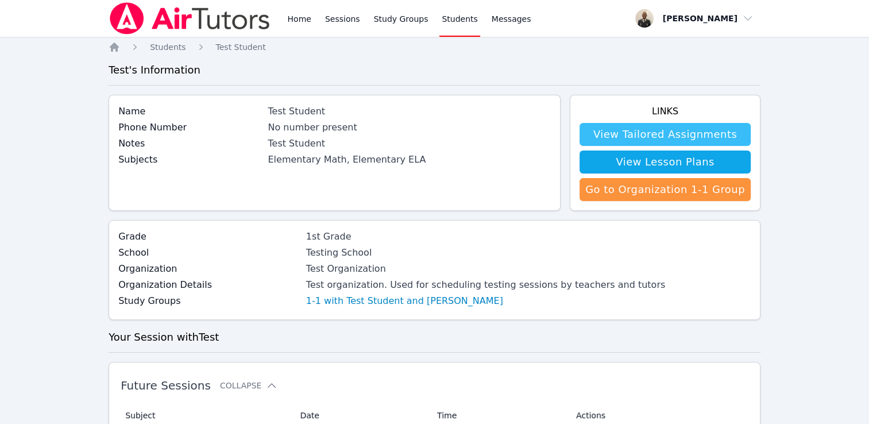
click at [652, 129] on link "View Tailored Assignments" at bounding box center [664, 134] width 171 height 23
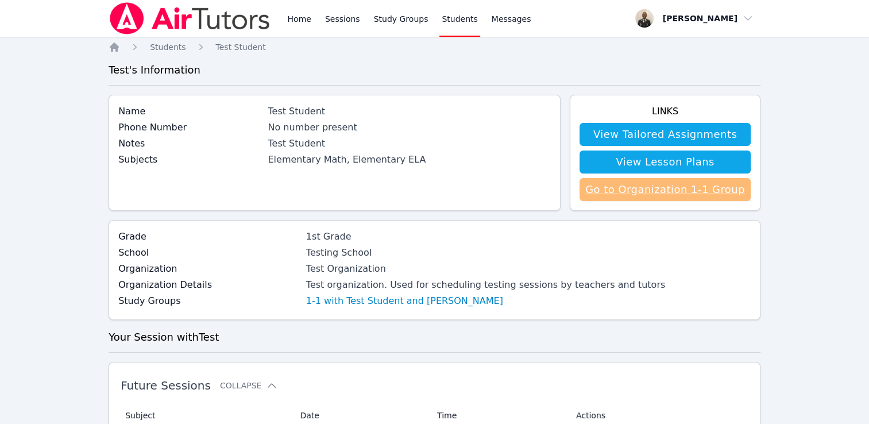
click at [633, 192] on link "Go to Organization 1-1 Group" at bounding box center [664, 189] width 171 height 23
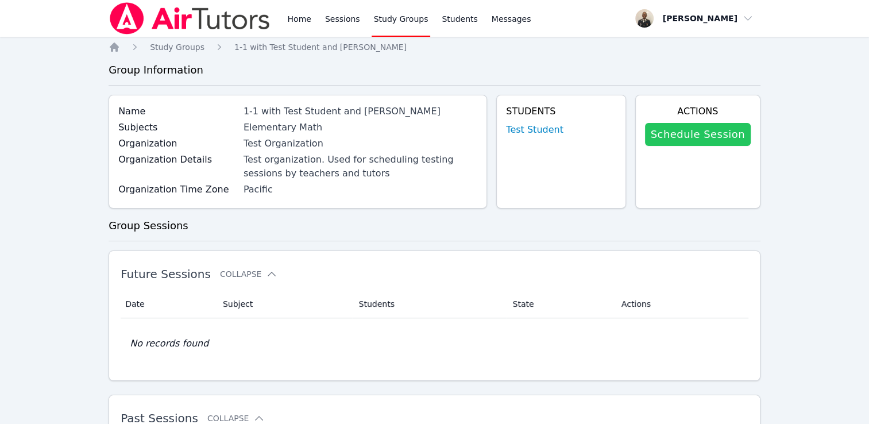
click at [662, 140] on link "Schedule Session" at bounding box center [698, 134] width 106 height 23
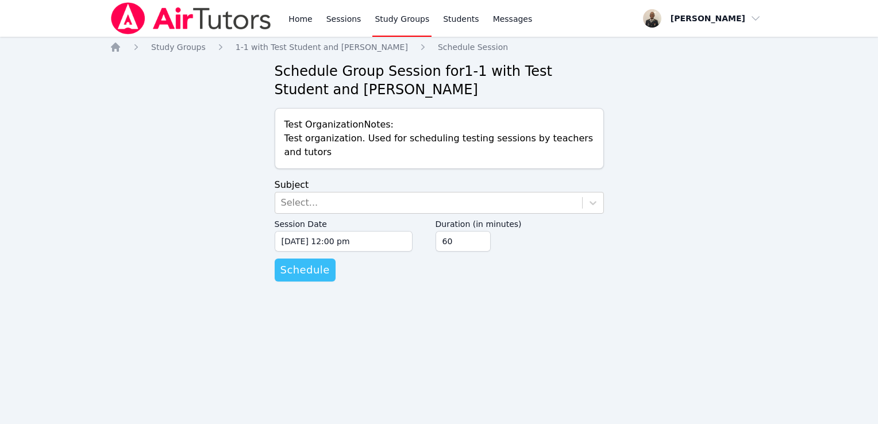
click at [315, 268] on span "Schedule" at bounding box center [304, 270] width 49 height 16
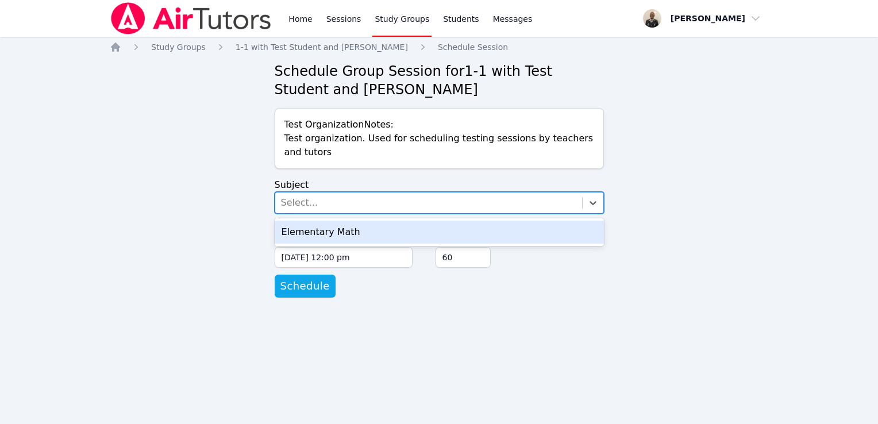
click at [370, 204] on div "Select..." at bounding box center [428, 202] width 307 height 21
click at [370, 234] on div "Elementary Math" at bounding box center [439, 232] width 329 height 23
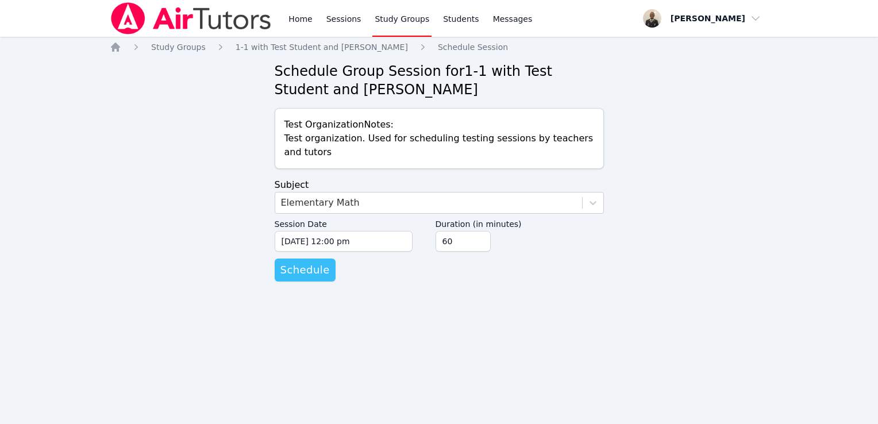
click at [312, 272] on span "Schedule" at bounding box center [304, 270] width 49 height 16
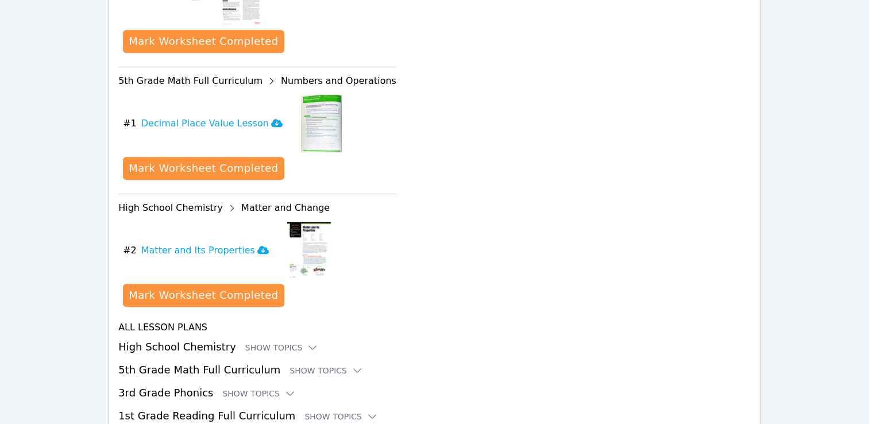
scroll to position [829, 0]
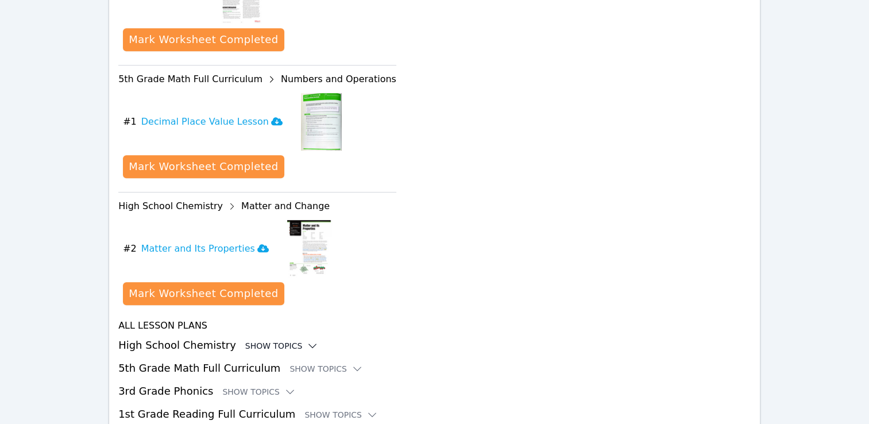
click at [278, 340] on div "Show Topics" at bounding box center [282, 345] width 74 height 11
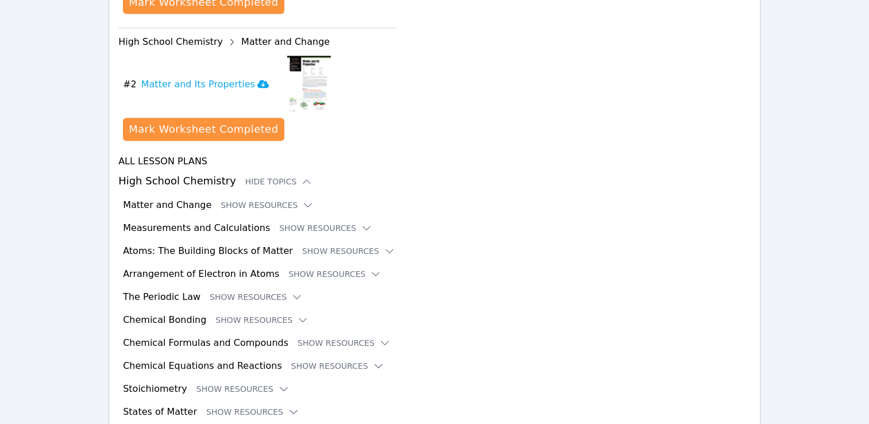
scroll to position [1008, 0]
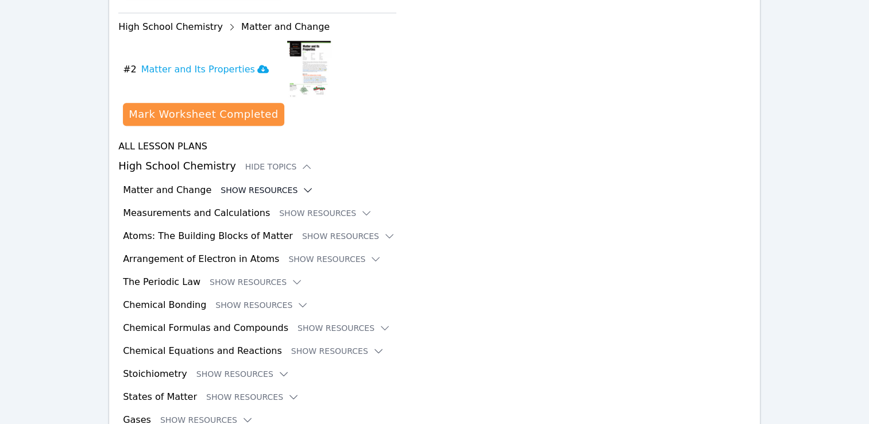
click at [302, 184] on icon at bounding box center [307, 189] width 11 height 11
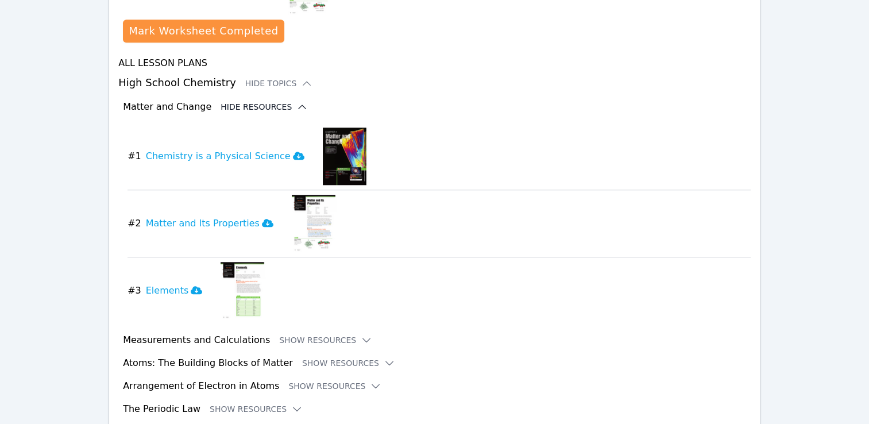
scroll to position [1082, 0]
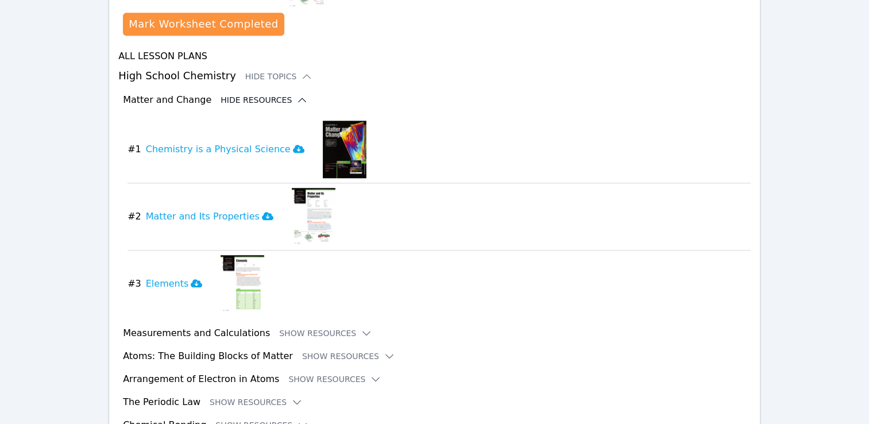
click at [322, 327] on button "Show Resources" at bounding box center [325, 332] width 93 height 11
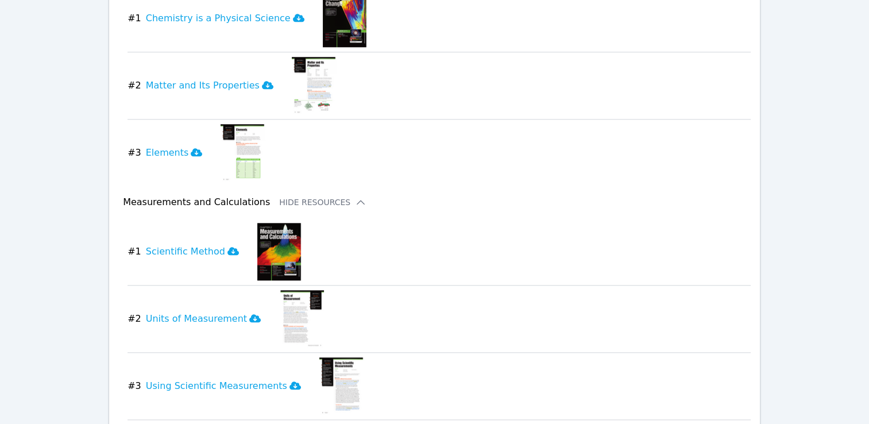
scroll to position [1115, 0]
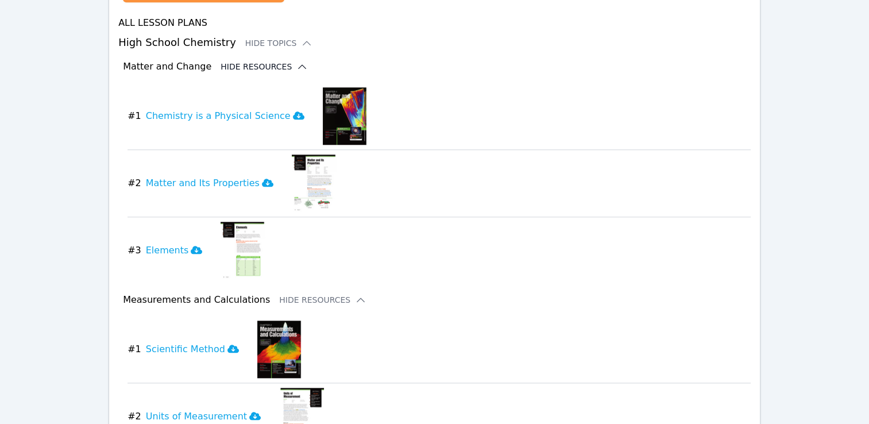
click at [323, 101] on img at bounding box center [345, 115] width 45 height 57
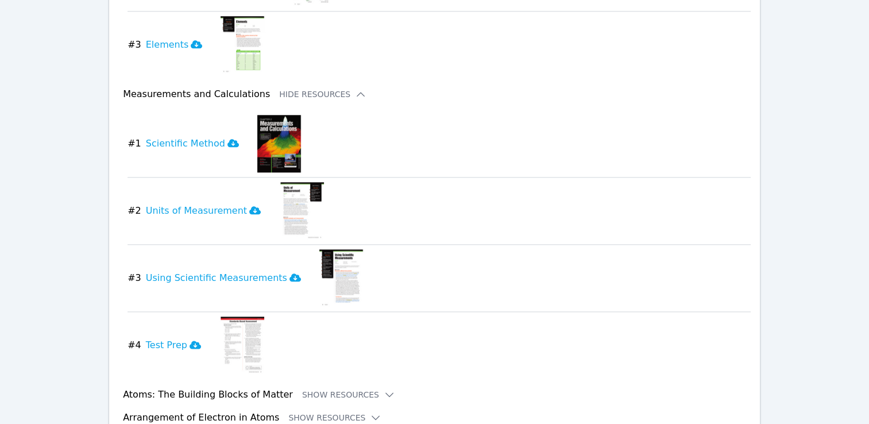
scroll to position [1323, 0]
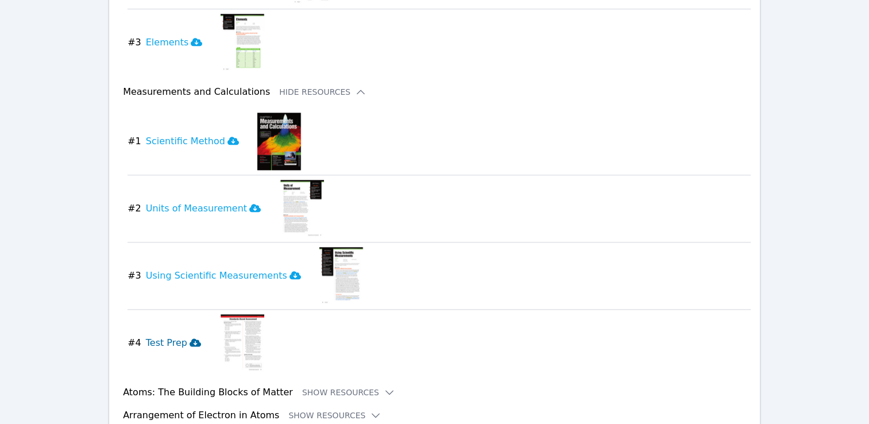
click at [190, 338] on icon at bounding box center [195, 342] width 11 height 8
click at [207, 134] on h3 "Scientific Method" at bounding box center [192, 141] width 93 height 14
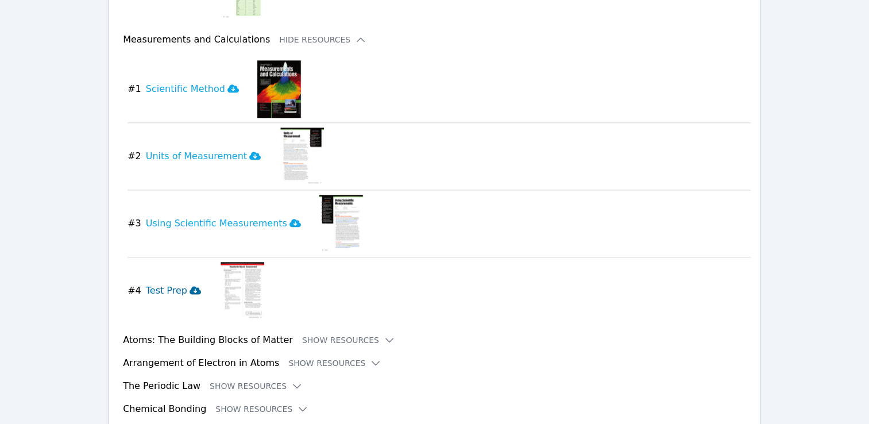
scroll to position [1381, 0]
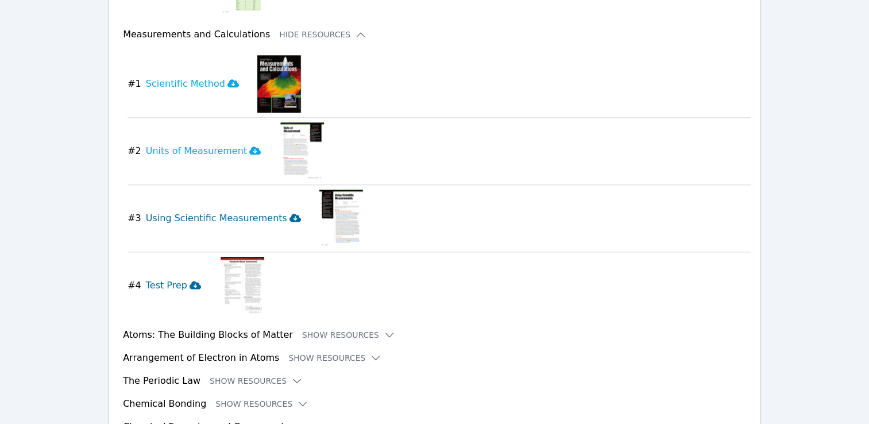
click at [216, 194] on button "# 3 Using Scientific Measurements" at bounding box center [218, 218] width 183 height 57
click at [214, 148] on button "# 2 Units of Measurement" at bounding box center [198, 150] width 142 height 57
